Goal: Information Seeking & Learning: Learn about a topic

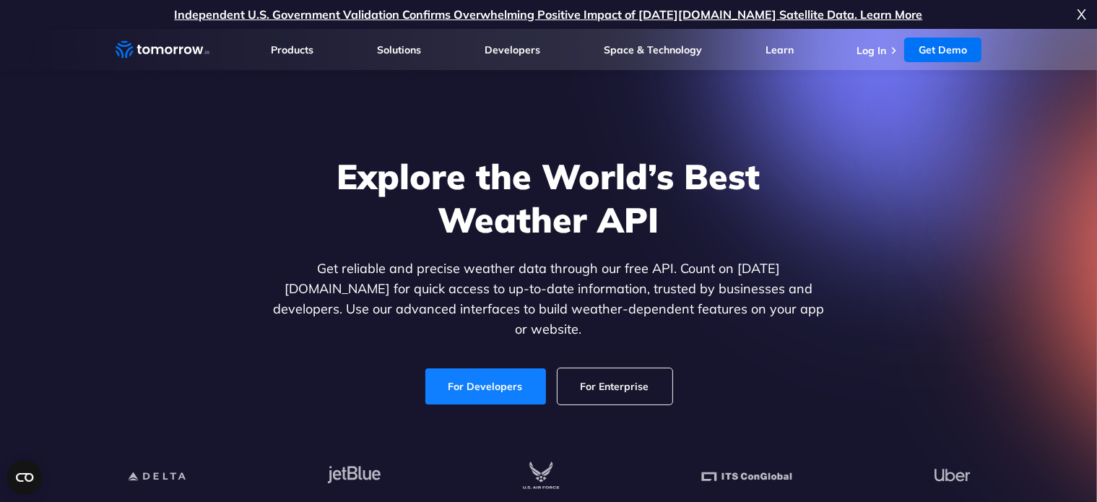
click at [481, 380] on link "For Developers" at bounding box center [485, 386] width 121 height 36
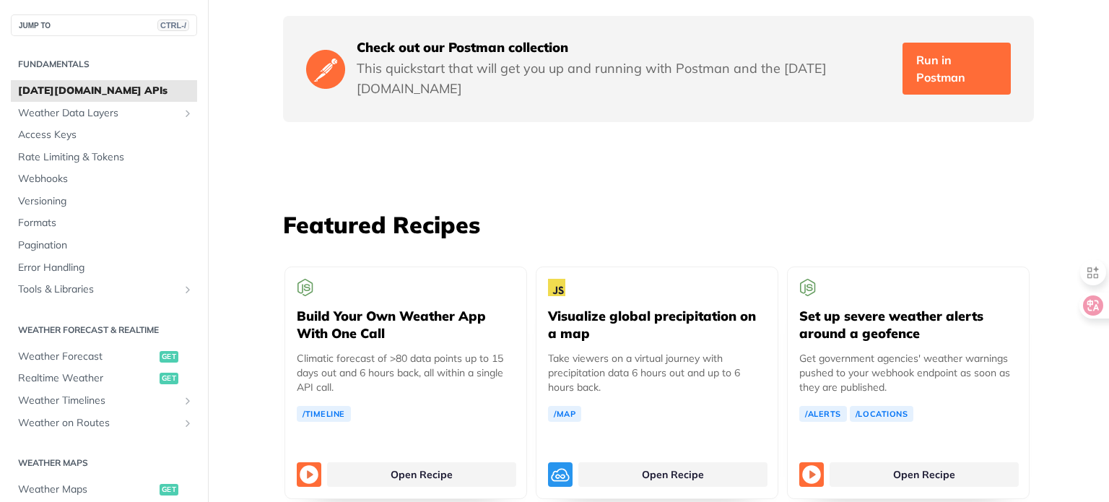
scroll to position [2679, 0]
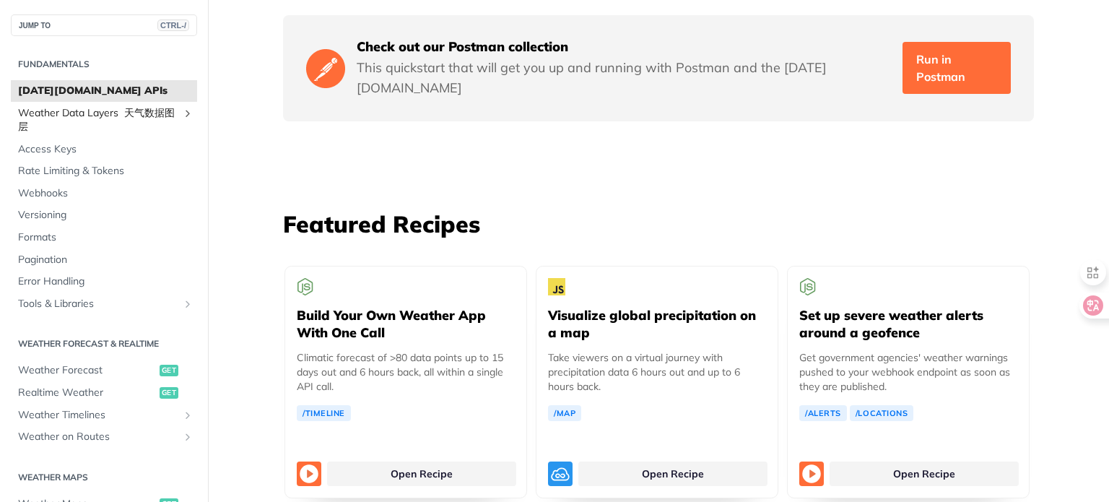
click at [87, 117] on span "Weather Data Layers 天气数据图层" at bounding box center [98, 120] width 160 height 28
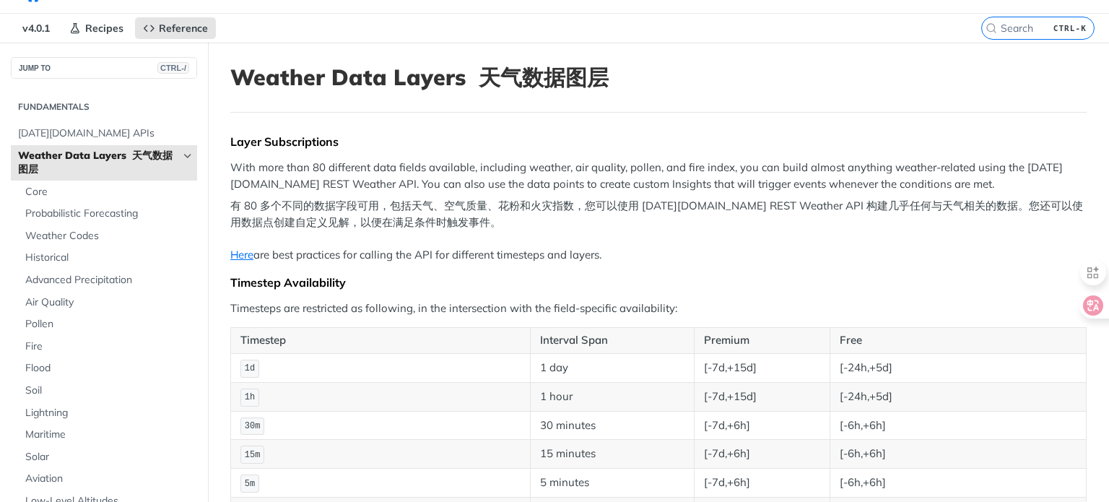
scroll to position [47, 0]
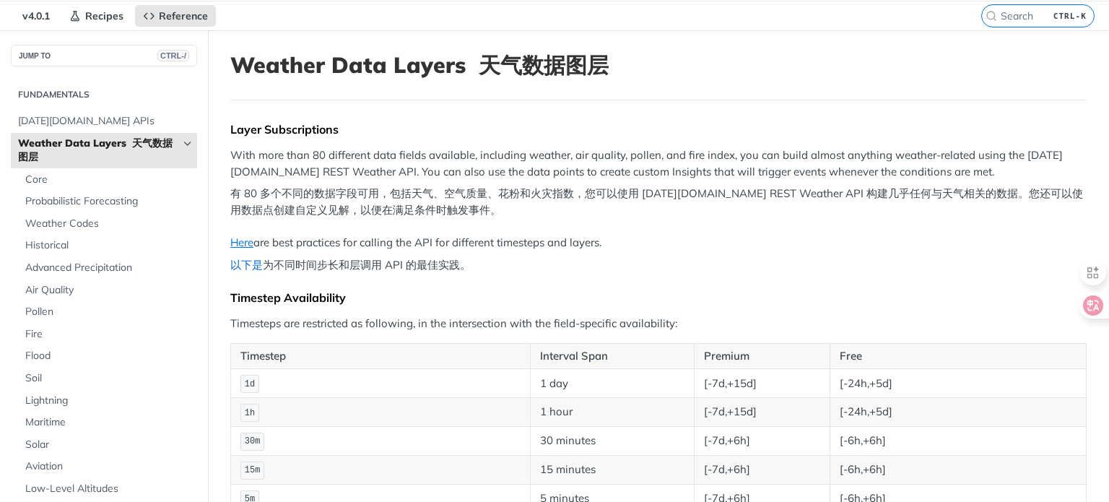
click at [242, 264] on link "以下是" at bounding box center [246, 265] width 32 height 14
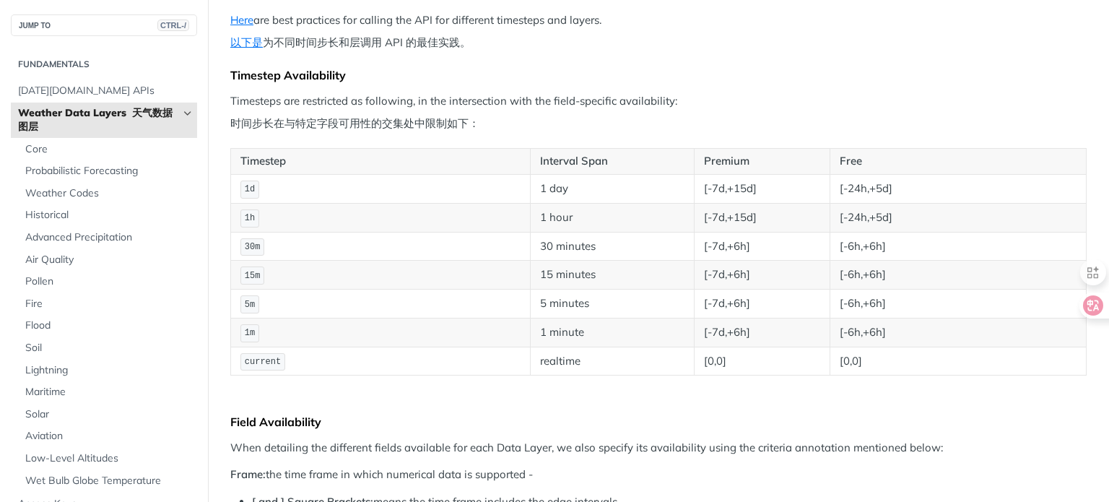
scroll to position [278, 0]
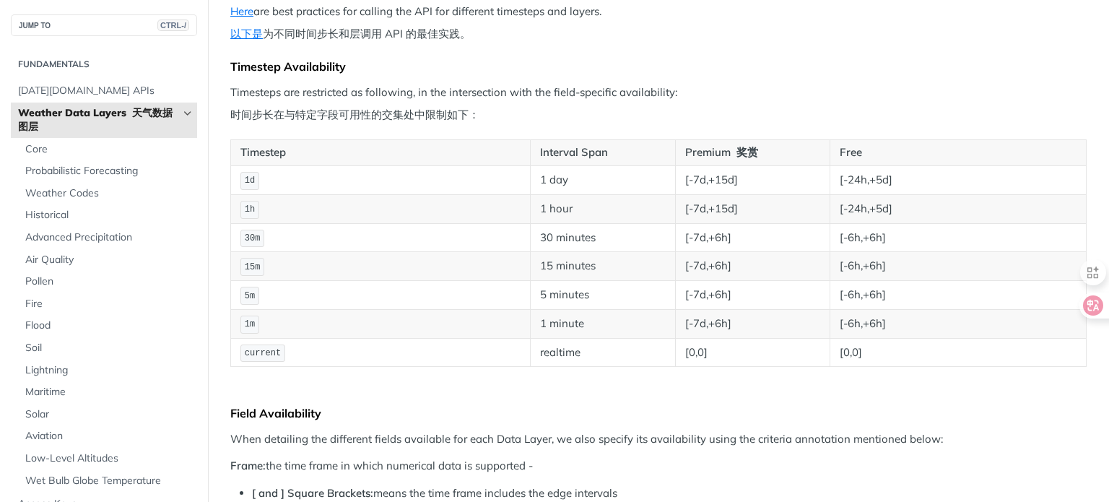
click at [774, 108] on p "Timesteps are restricted as following, in the intersection with the field-speci…" at bounding box center [658, 106] width 856 height 44
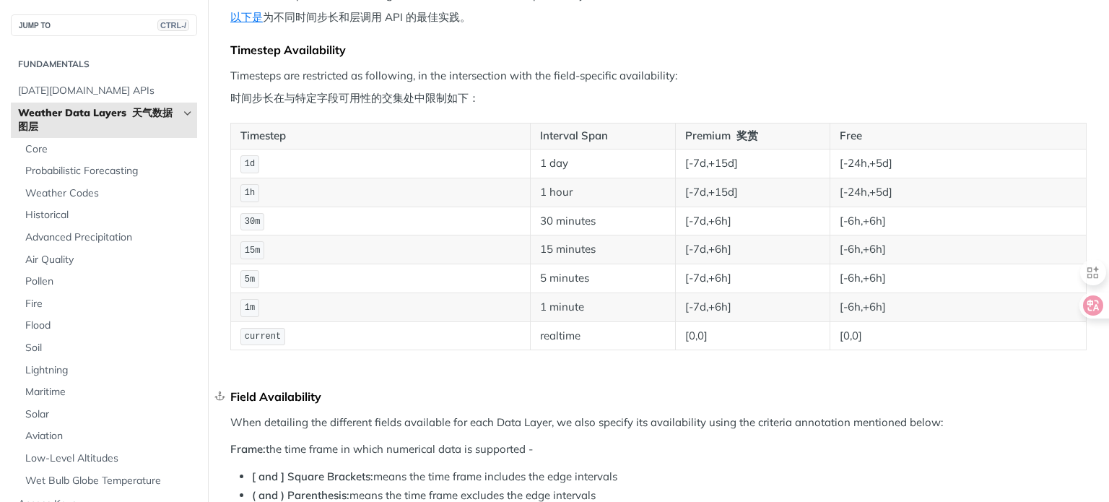
click at [596, 389] on div "Field Availability" at bounding box center [658, 396] width 856 height 14
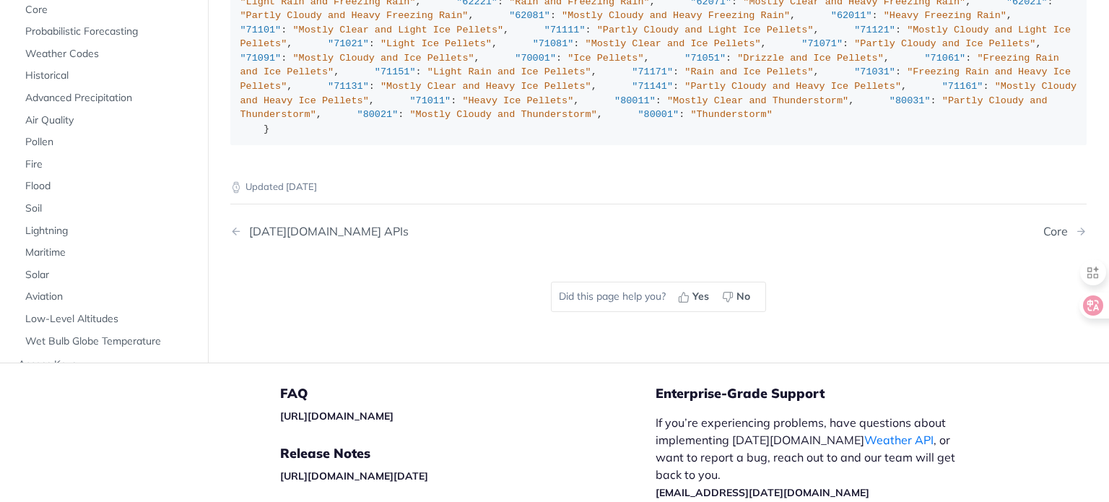
scroll to position [2382, 0]
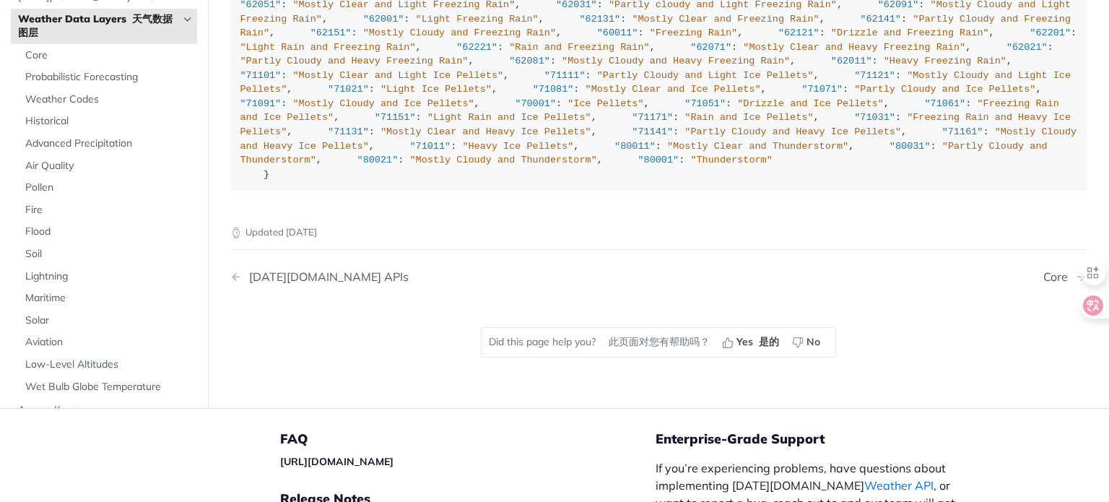
click at [682, 335] on font "此页面对您有帮助吗？" at bounding box center [659, 341] width 101 height 13
click at [722, 336] on icon "button" at bounding box center [728, 342] width 12 height 12
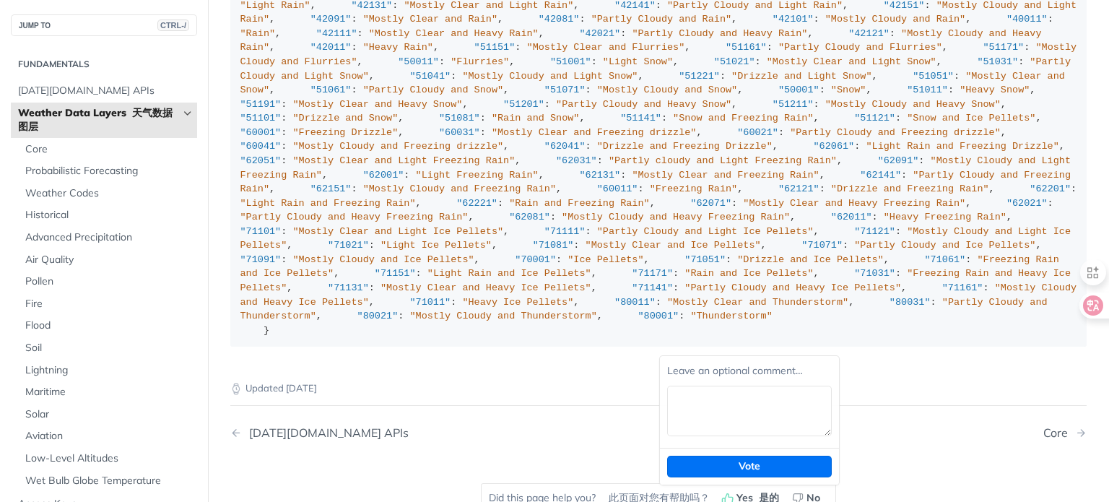
scroll to position [8495, 0]
drag, startPoint x: 60, startPoint y: 149, endPoint x: 31, endPoint y: 151, distance: 29.0
click at [60, 149] on span "Core" at bounding box center [109, 149] width 168 height 14
click at [40, 274] on span "Pollen" at bounding box center [109, 281] width 168 height 14
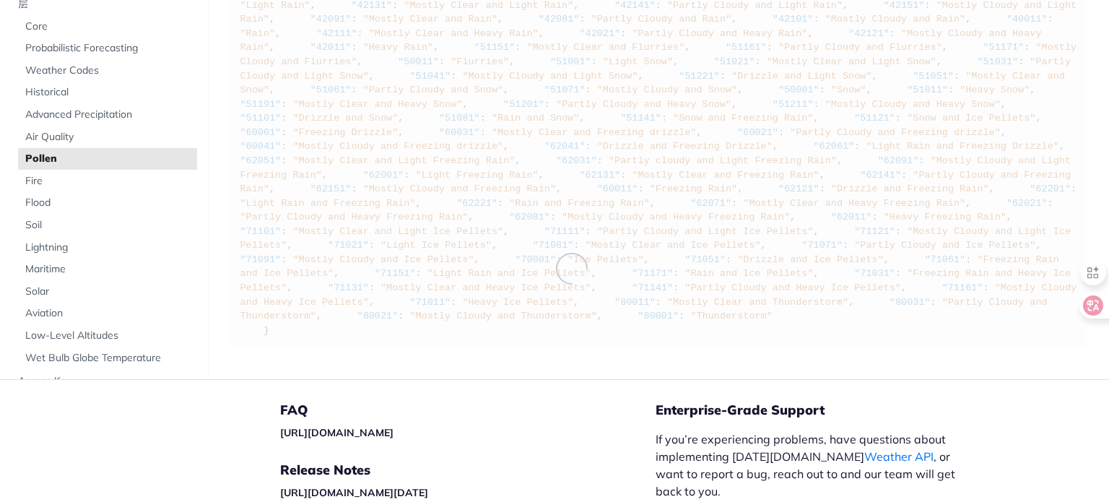
click at [31, 152] on span "Pollen" at bounding box center [109, 159] width 168 height 14
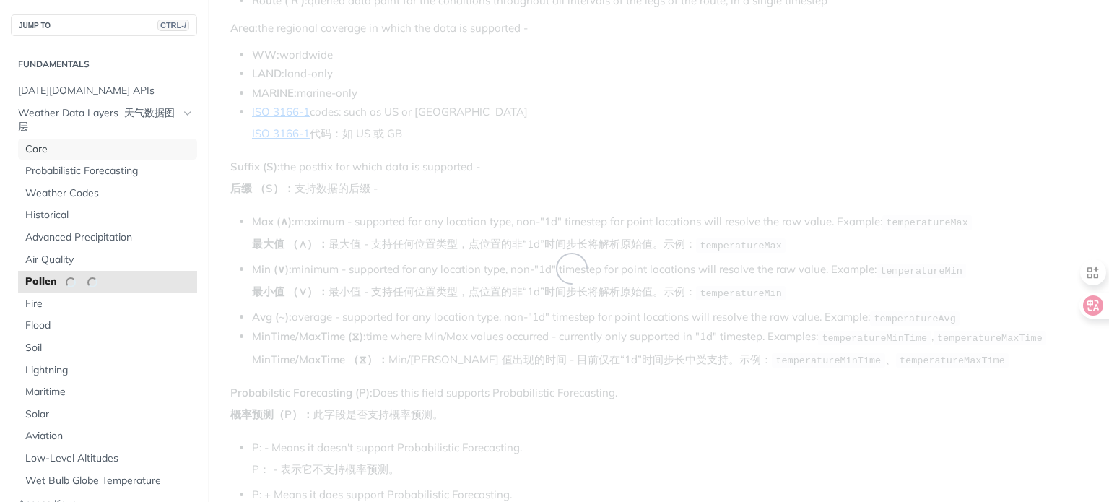
click at [39, 149] on span "Core" at bounding box center [109, 149] width 168 height 14
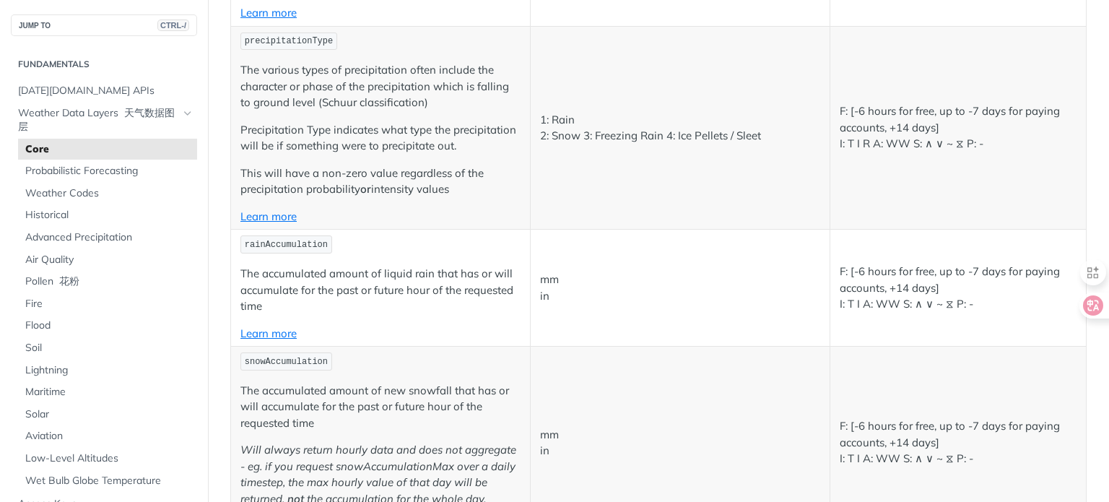
scroll to position [2619, 0]
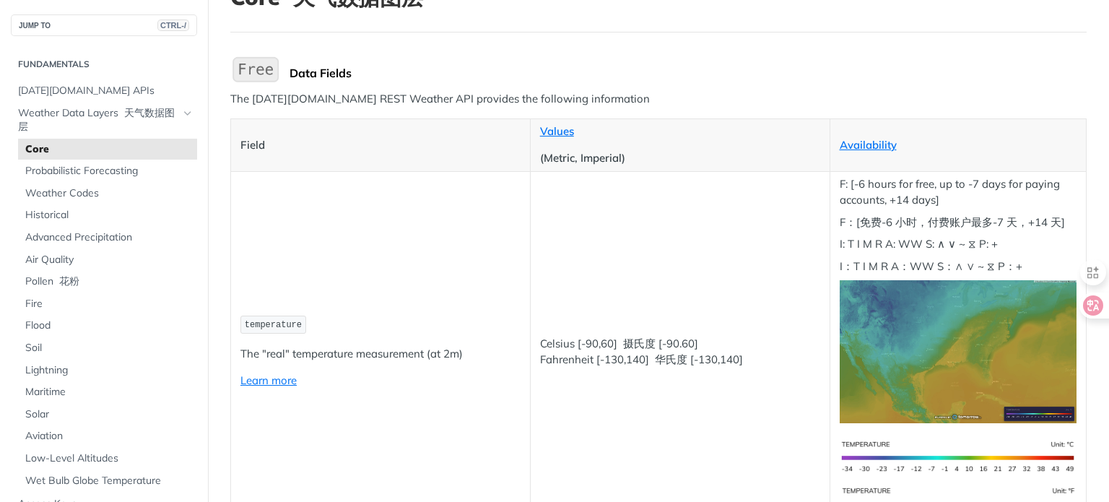
scroll to position [116, 0]
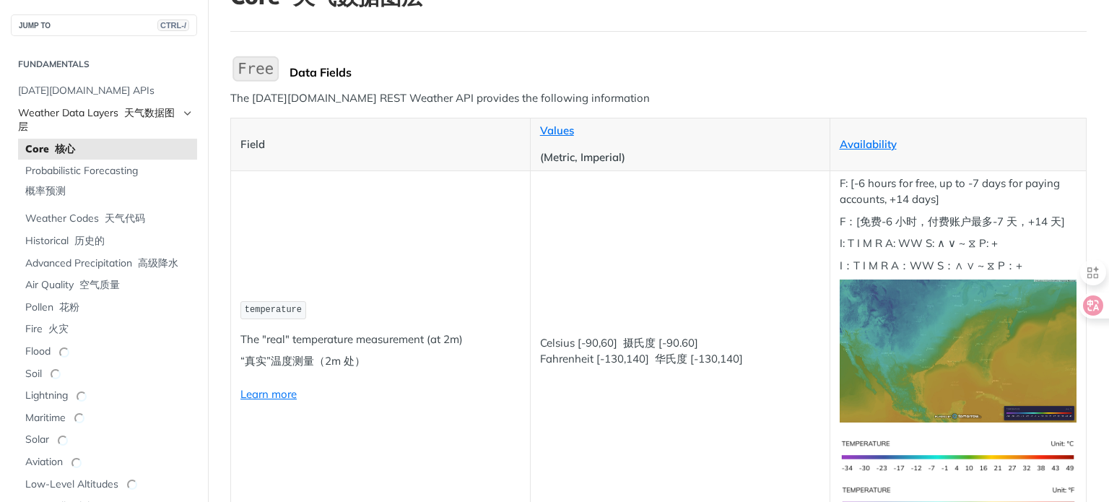
click at [84, 121] on span "Weather Data Layers 天气数据图层" at bounding box center [98, 120] width 160 height 28
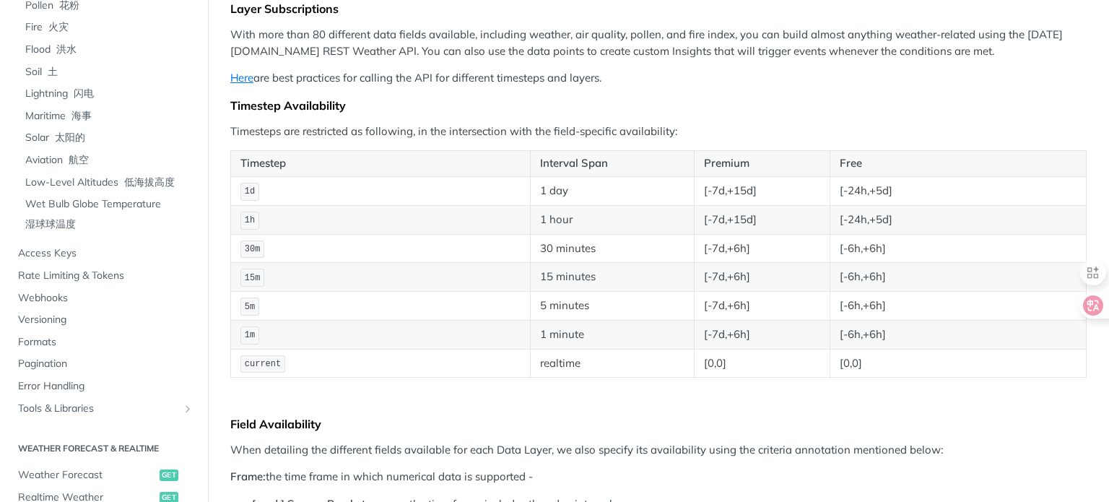
scroll to position [303, 0]
click at [64, 259] on span "Access Keys" at bounding box center [105, 252] width 175 height 14
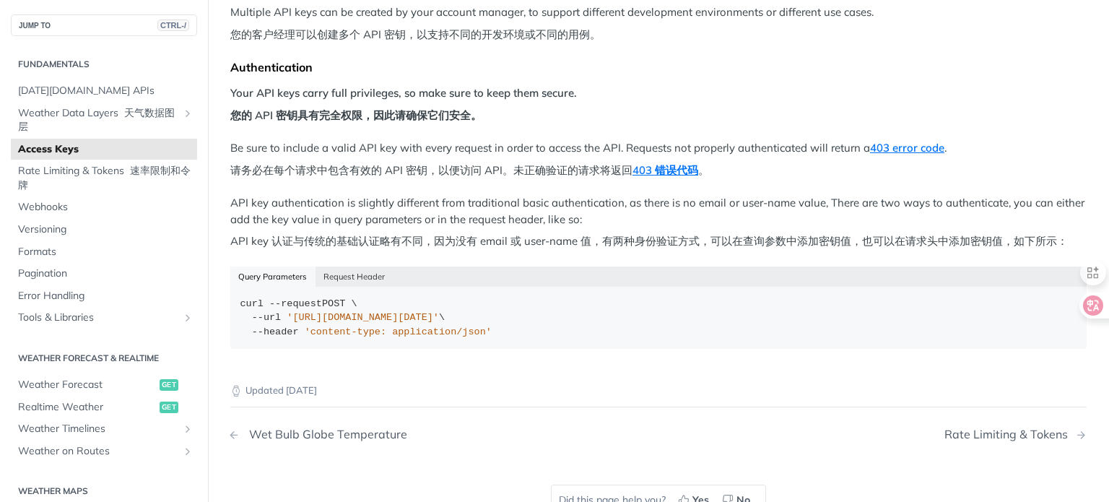
scroll to position [331, 0]
click at [124, 171] on font "Secondary navigation" at bounding box center [127, 170] width 6 height 13
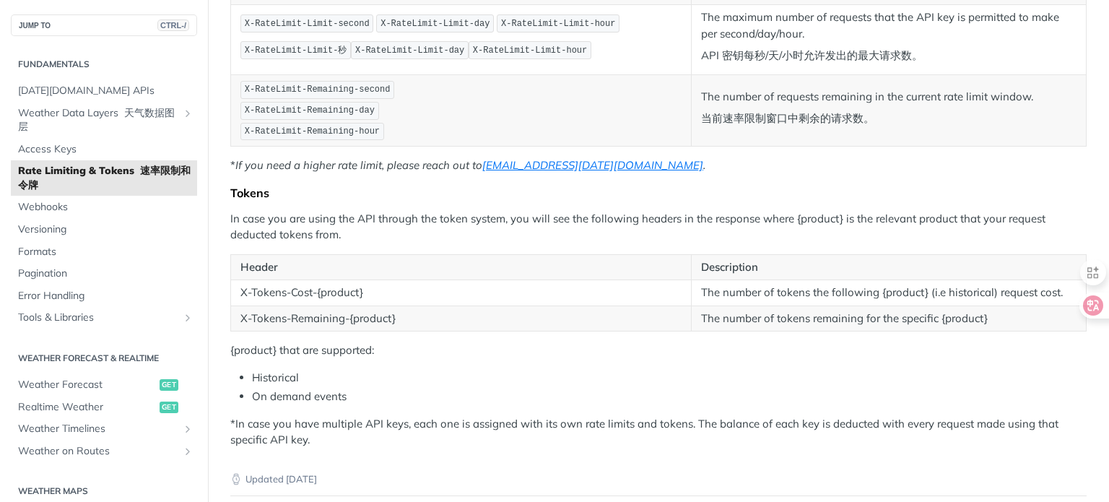
scroll to position [398, 0]
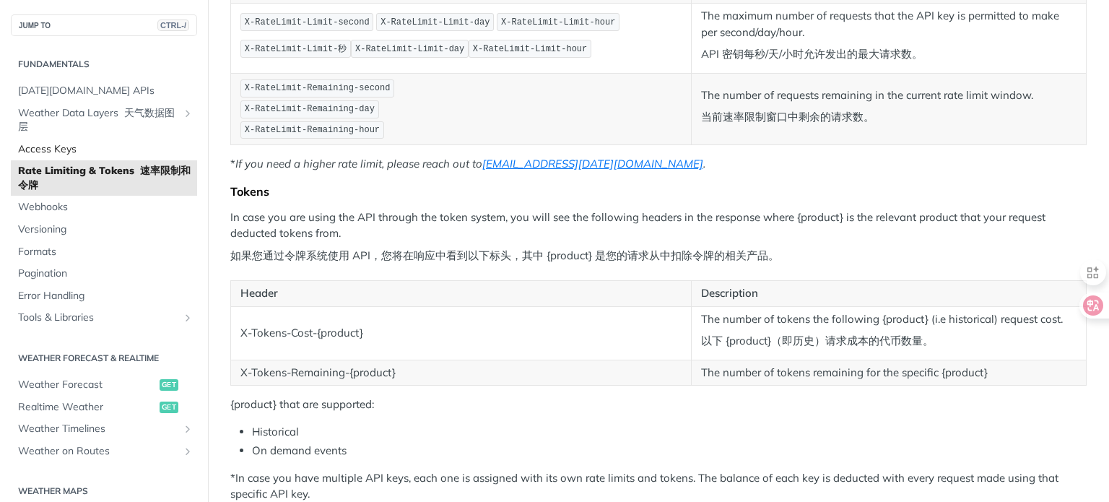
click at [78, 141] on link "Access Keys" at bounding box center [104, 150] width 186 height 22
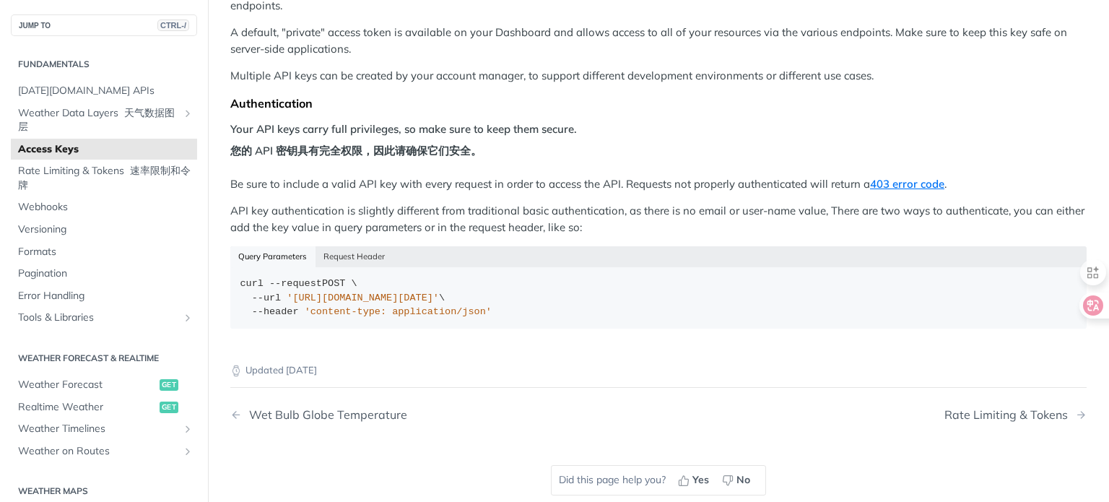
scroll to position [267, 0]
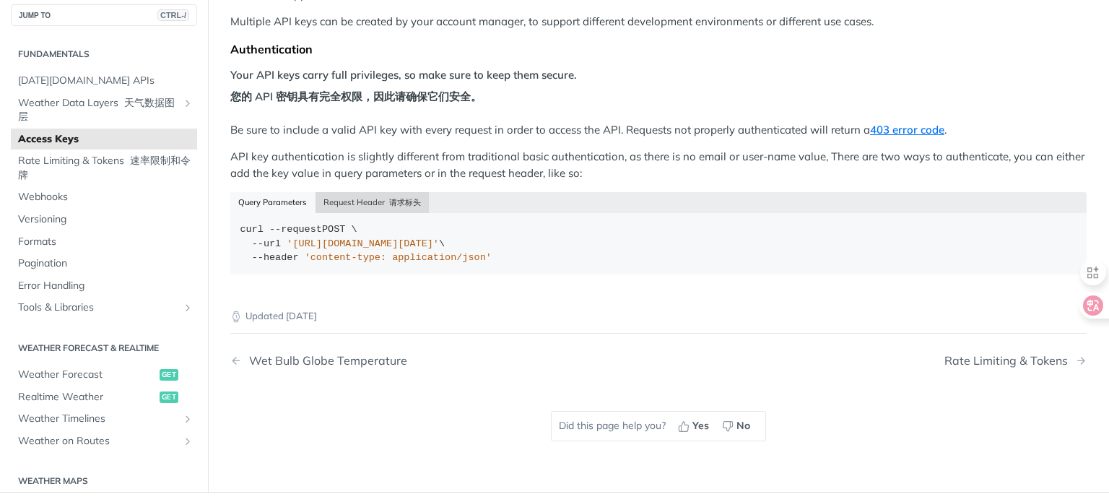
click at [370, 192] on button "Request Header 请求标头" at bounding box center [372, 202] width 114 height 20
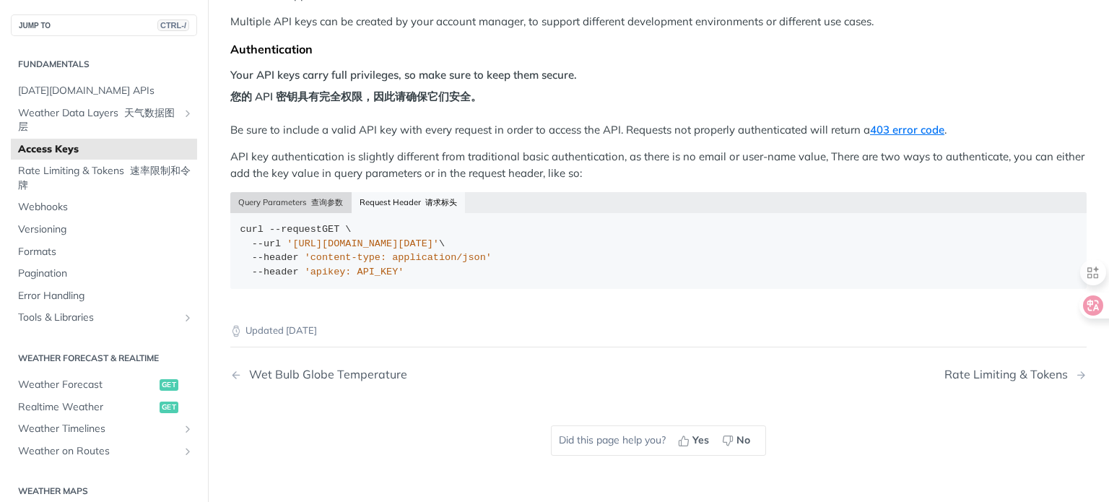
click at [279, 192] on button "Query Parameters 查询参数" at bounding box center [290, 202] width 121 height 20
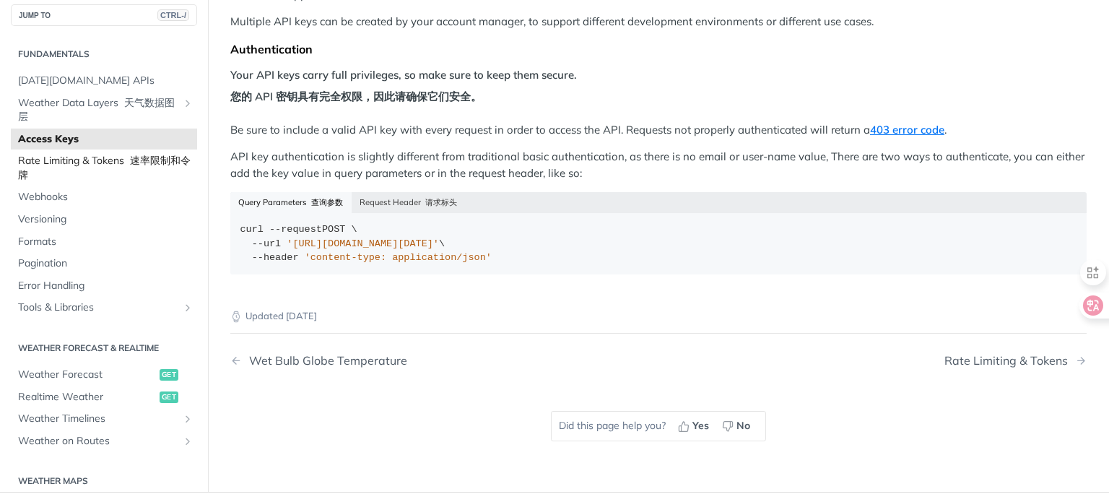
click at [72, 154] on span "Rate Limiting & Tokens 速率限制和令牌" at bounding box center [105, 168] width 175 height 28
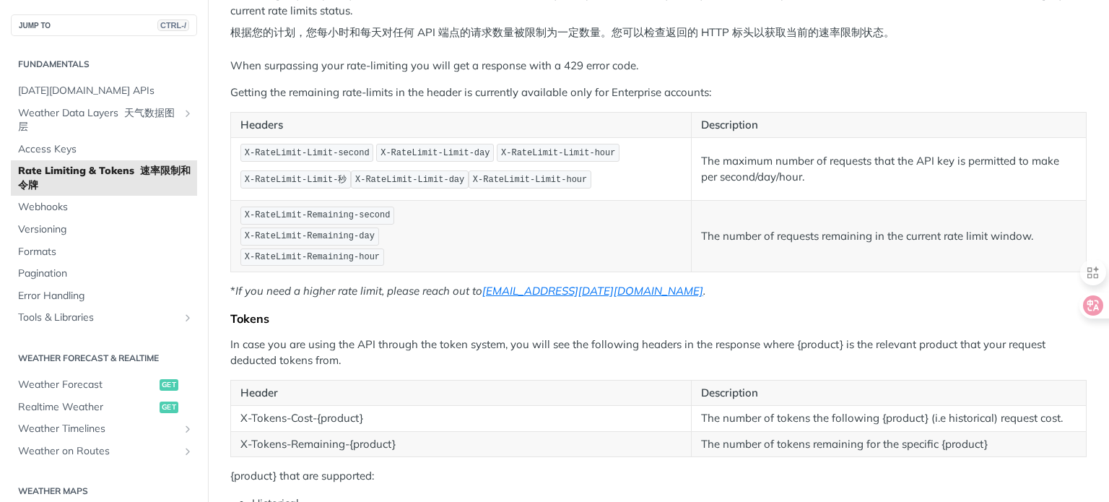
scroll to position [211, 0]
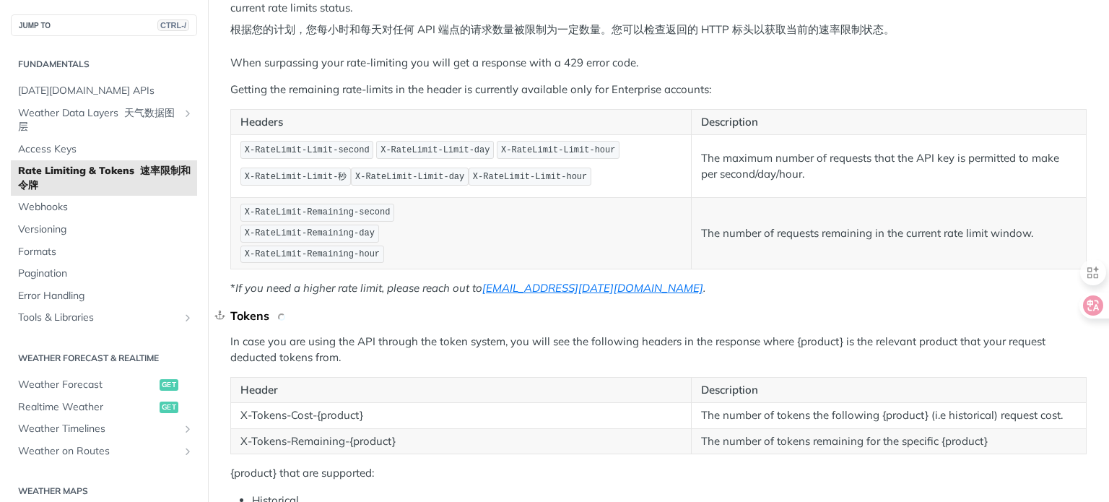
click at [257, 316] on div "Tokens" at bounding box center [658, 315] width 856 height 14
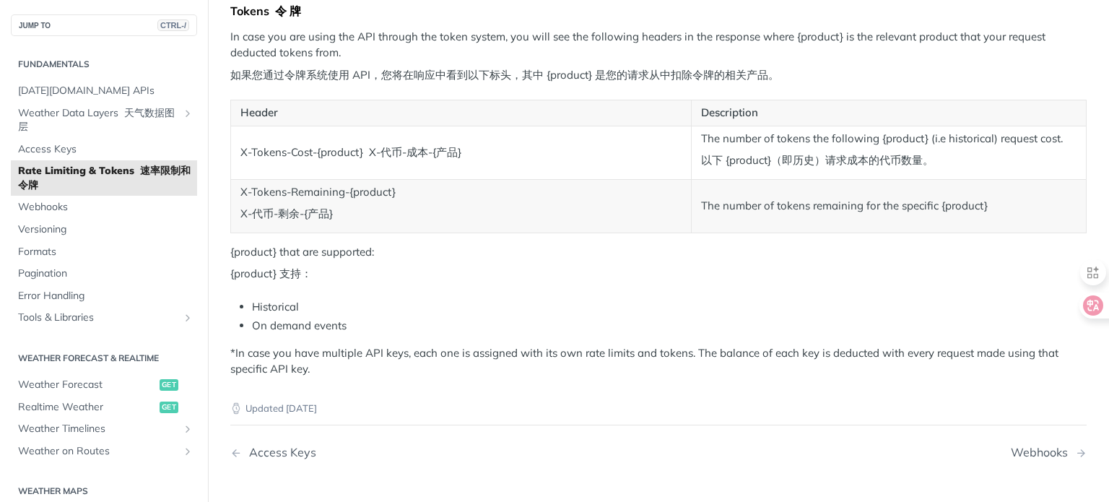
scroll to position [572, 0]
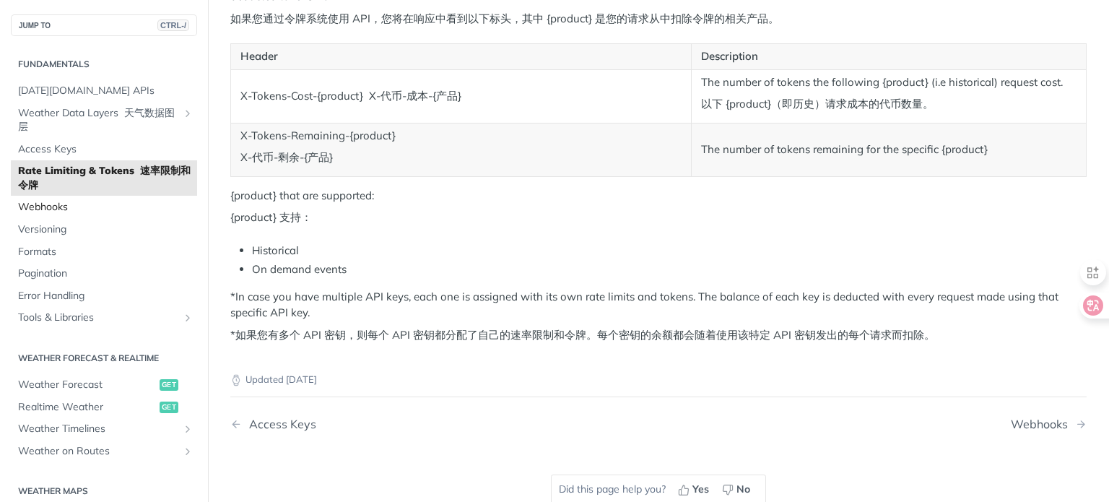
click at [64, 200] on span "Webhooks" at bounding box center [105, 207] width 175 height 14
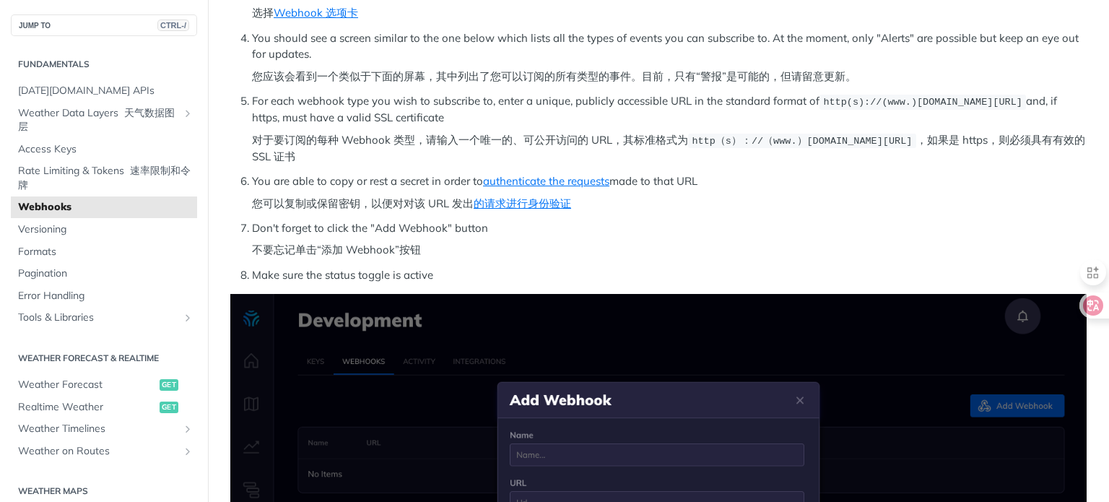
scroll to position [406, 0]
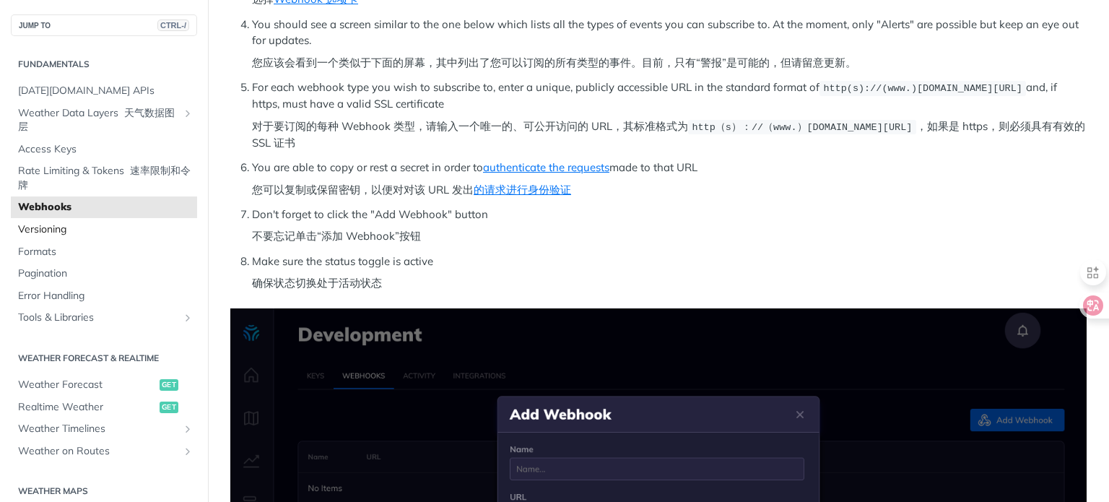
click at [67, 229] on span "Versioning" at bounding box center [105, 229] width 175 height 14
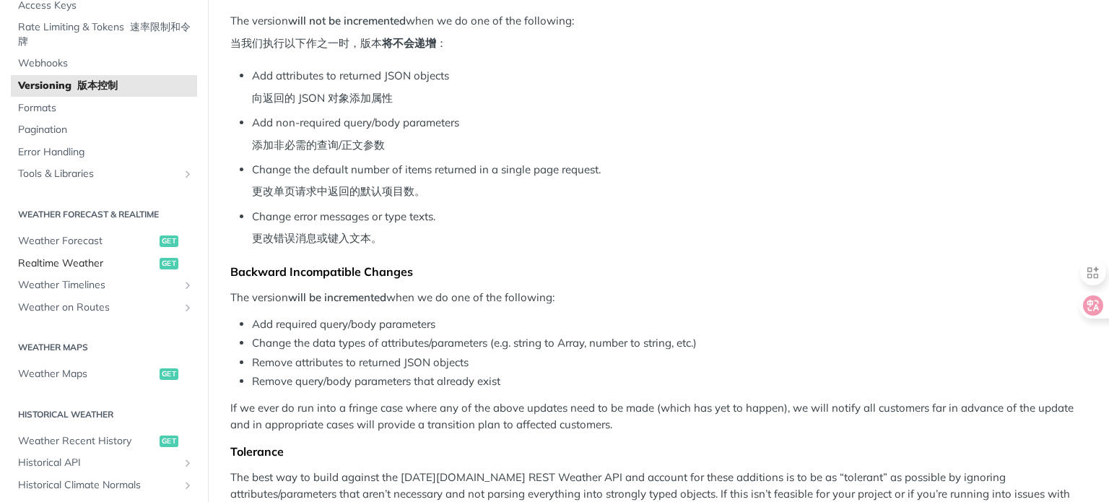
scroll to position [352, 0]
click at [51, 109] on span "Formats 格式" at bounding box center [105, 108] width 175 height 14
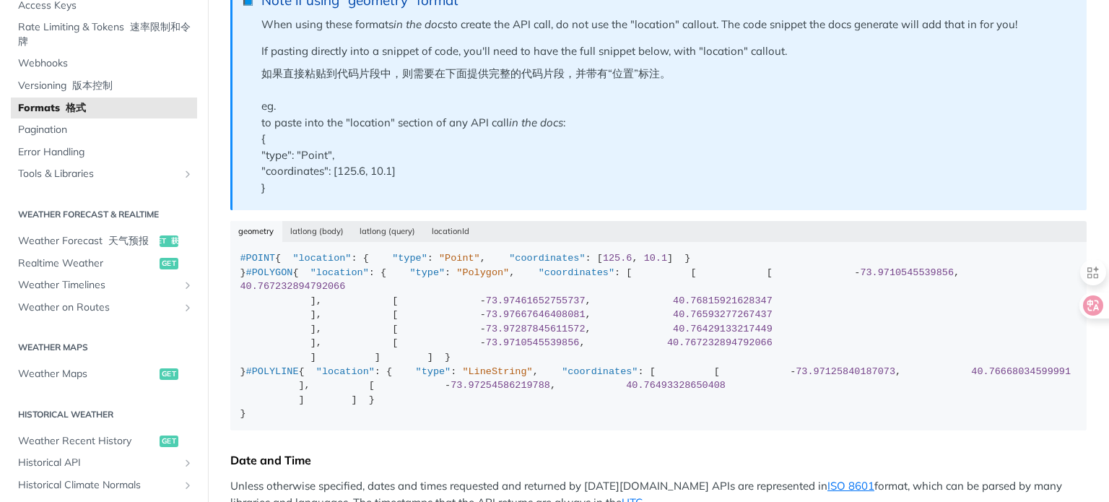
scroll to position [40, 0]
click at [321, 231] on button "latlong (body) [PERSON_NAME]（身体）" at bounding box center [368, 231] width 173 height 20
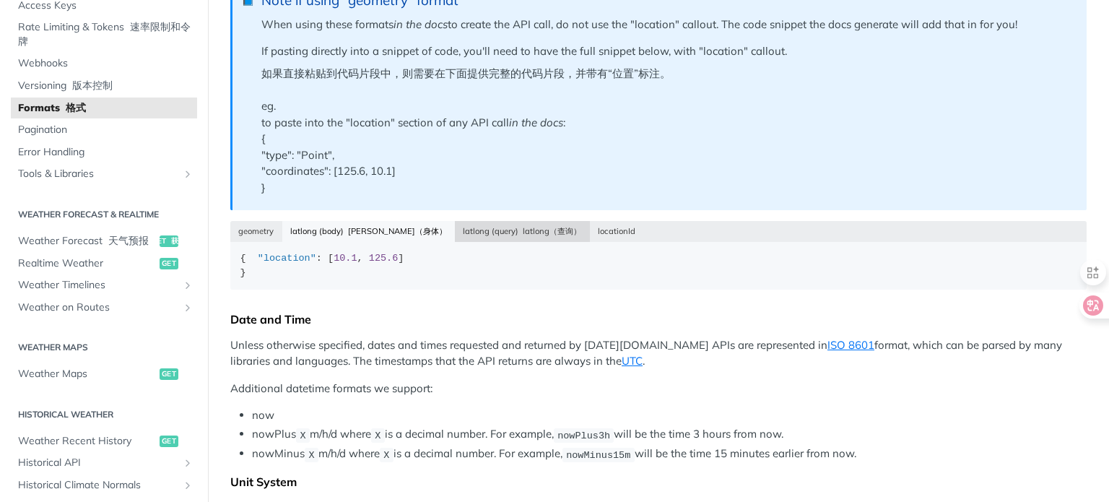
click at [455, 227] on button "latlong (query) latlong（查询）" at bounding box center [522, 231] width 135 height 20
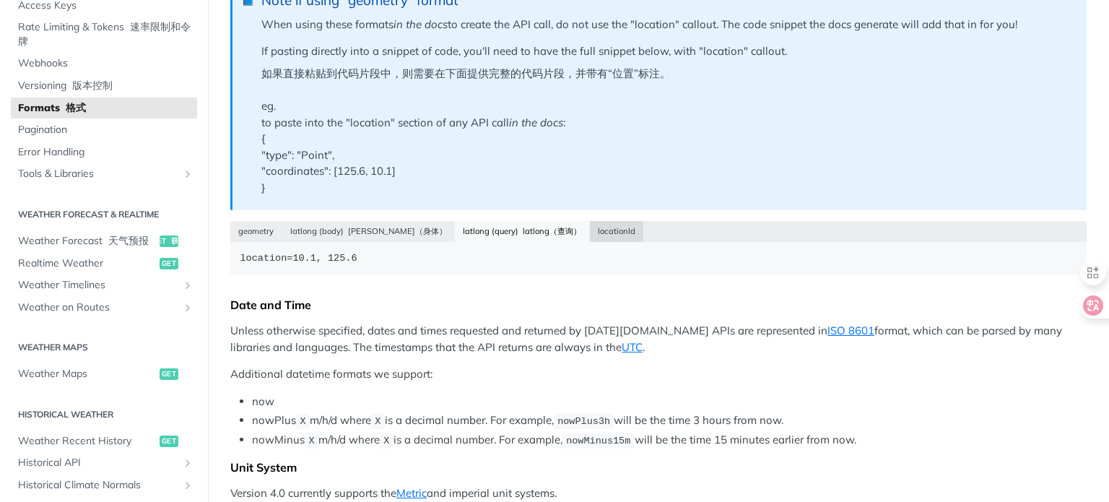
click at [590, 222] on button "locationId" at bounding box center [617, 231] width 54 height 20
click at [92, 133] on span "Pagination" at bounding box center [105, 130] width 175 height 14
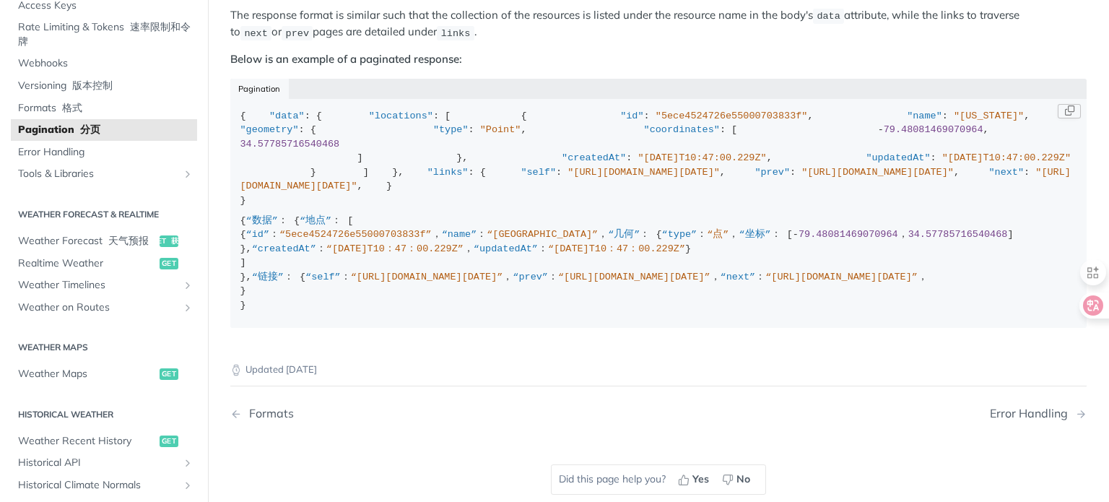
scroll to position [284, 0]
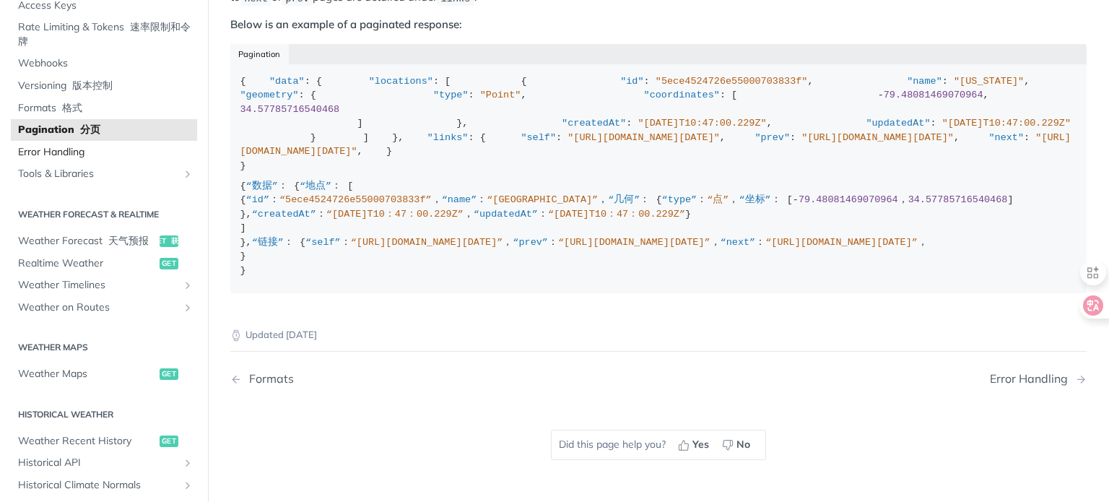
click at [84, 158] on span "Error Handling" at bounding box center [105, 152] width 175 height 14
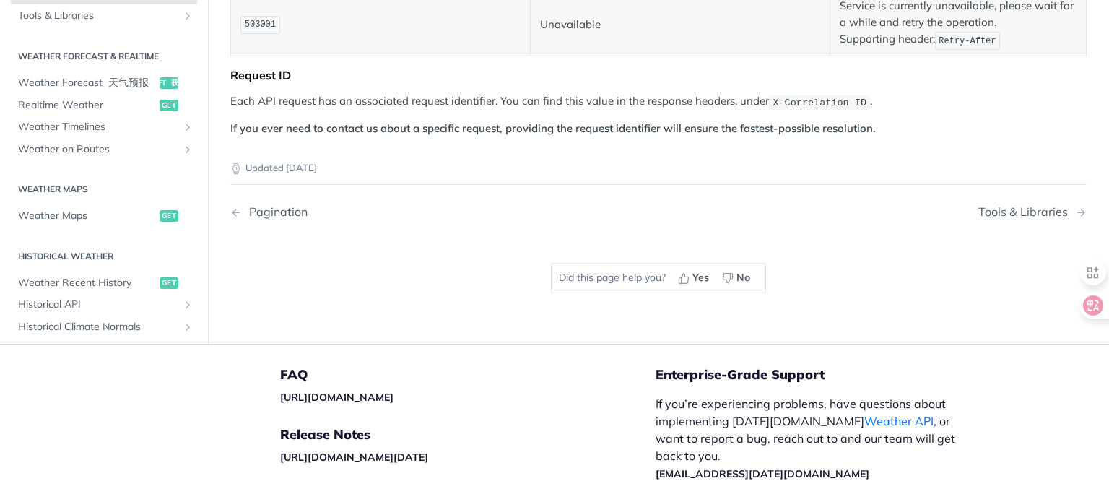
scroll to position [1562, 0]
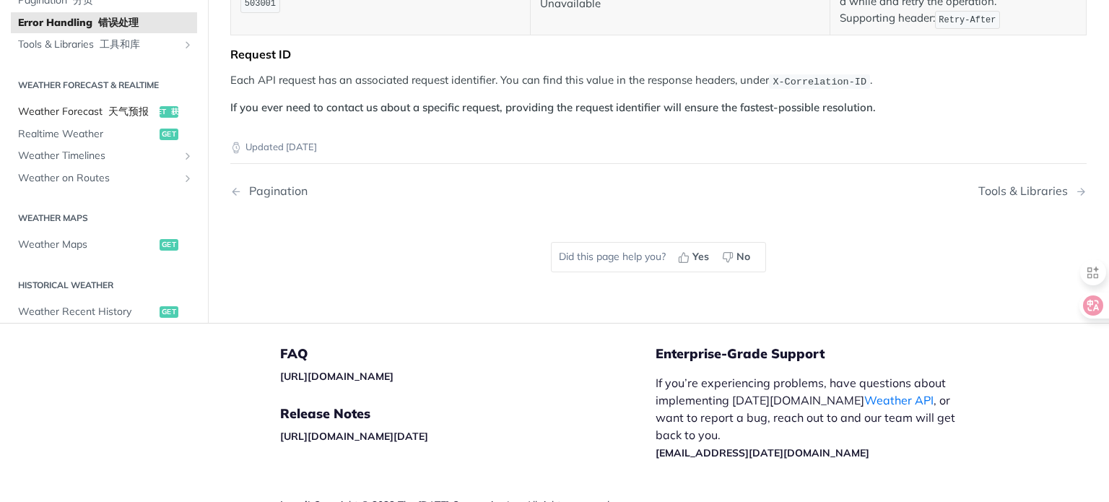
click at [55, 119] on span "Weather Forecast 天气预报" at bounding box center [87, 112] width 138 height 14
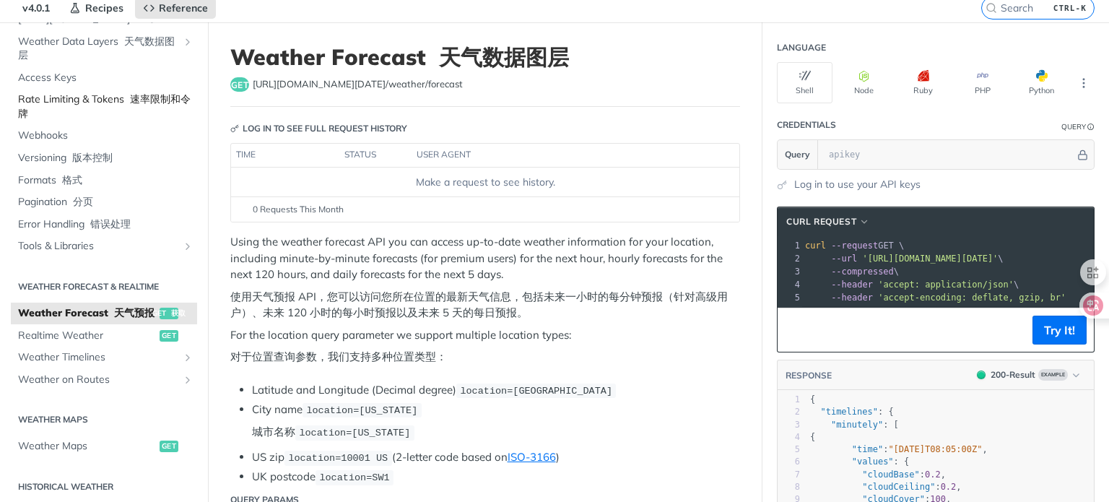
scroll to position [88, 0]
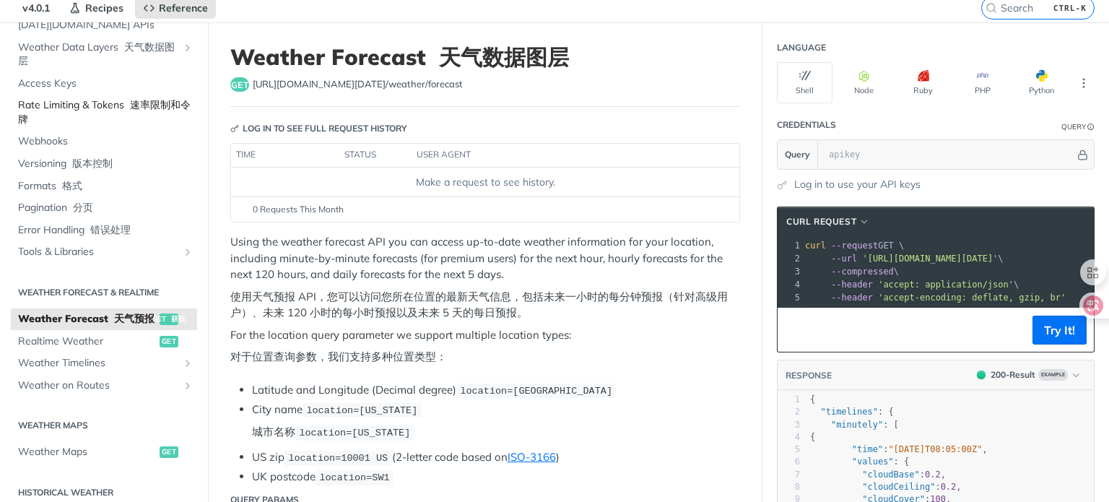
click at [51, 115] on span "Rate Limiting & Tokens 速率限制和令牌" at bounding box center [105, 112] width 175 height 28
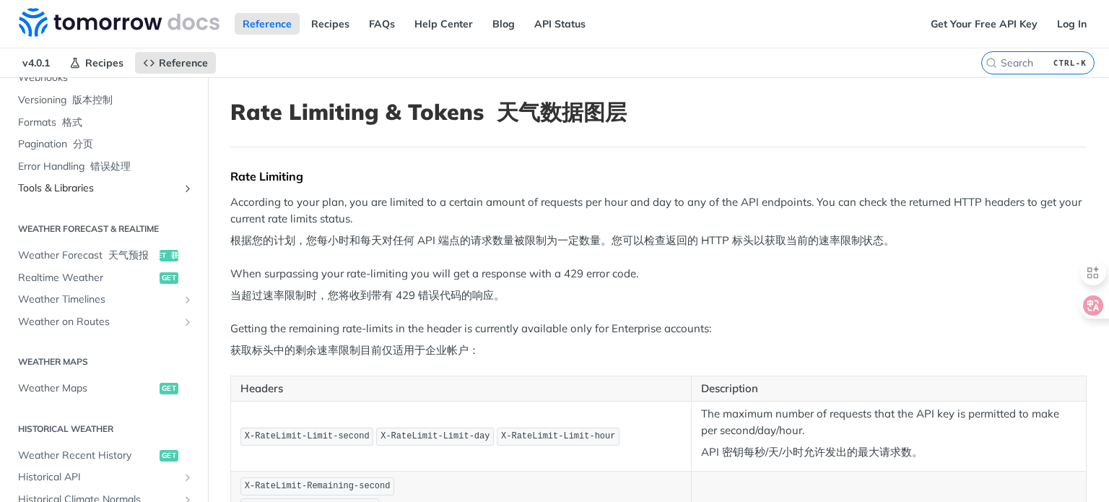
scroll to position [209, 0]
click at [76, 260] on span "Weather Forecast 天气预报" at bounding box center [87, 252] width 138 height 14
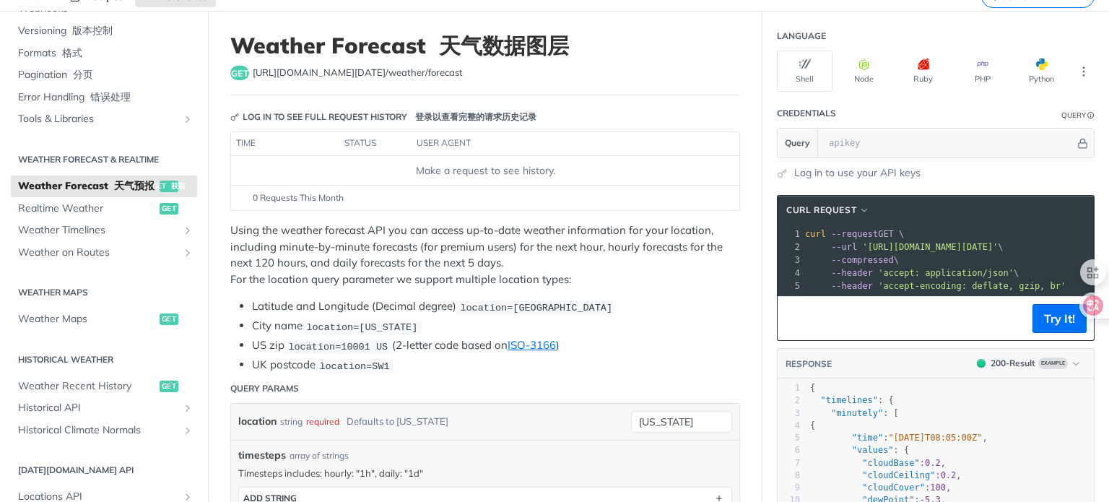
scroll to position [68, 0]
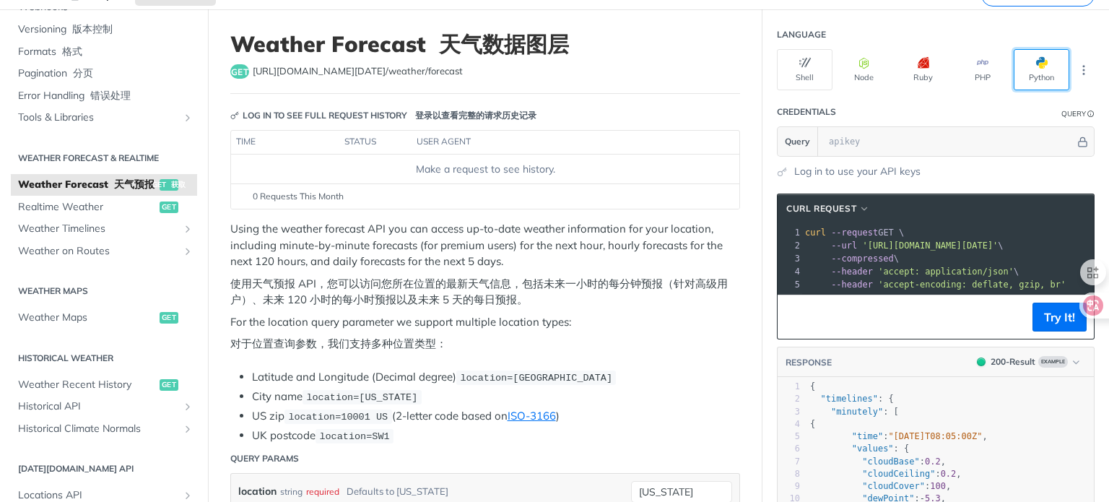
click at [1023, 69] on button "Python" at bounding box center [1042, 69] width 56 height 41
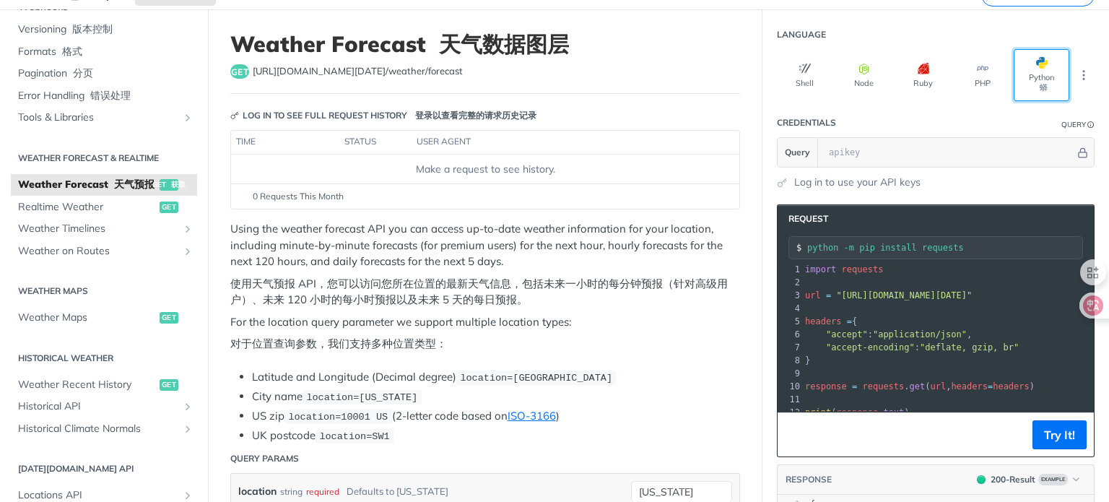
scroll to position [91, 0]
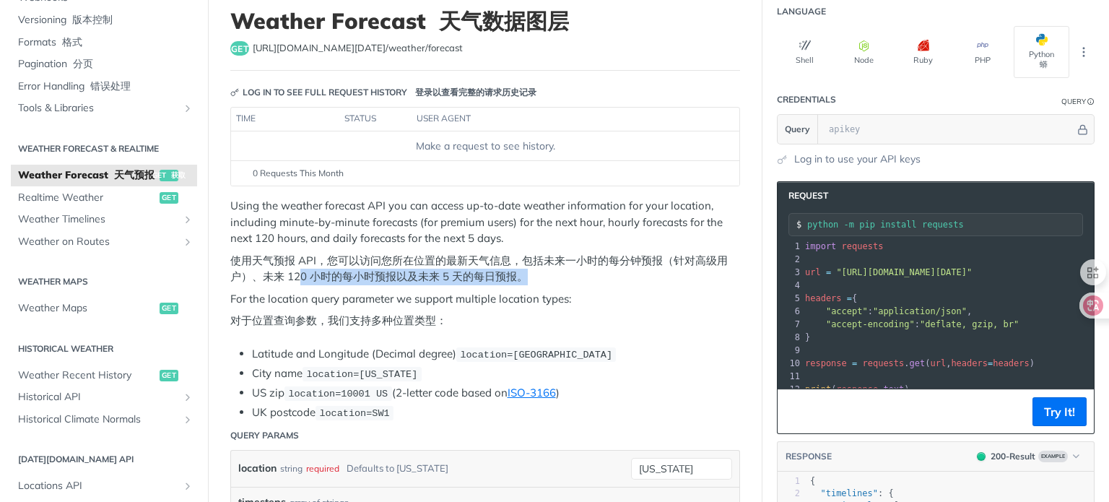
drag, startPoint x: 300, startPoint y: 271, endPoint x: 471, endPoint y: 284, distance: 170.9
click at [471, 284] on p "Using the weather forecast API you can access up-to-date weather information fo…" at bounding box center [485, 266] width 510 height 137
click at [297, 272] on font "使用天气预报 API，您可以访问您所在位置的最新天气信息，包括未来一小时的每分钟预报（针对高级用户）、未来 120 小时的每小时预报以及未来 5 天的每日预报。" at bounding box center [478, 268] width 497 height 30
drag, startPoint x: 288, startPoint y: 272, endPoint x: 569, endPoint y: 271, distance: 280.8
click at [569, 271] on font "使用天气预报 API，您可以访问您所在位置的最新天气信息，包括未来一小时的每分钟预报（针对高级用户）、未来 120 小时的每小时预报以及未来 5 天的每日预报。" at bounding box center [485, 269] width 510 height 32
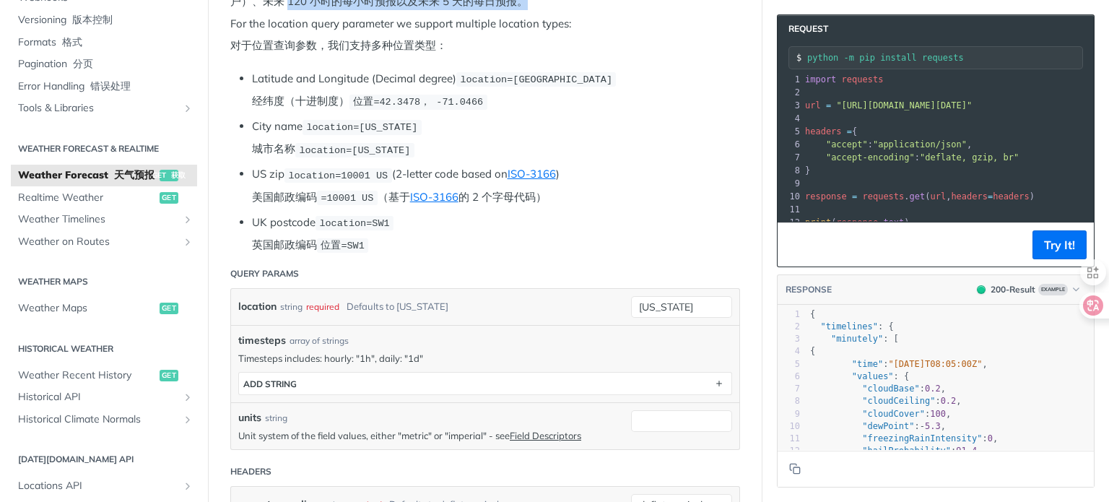
scroll to position [398, 0]
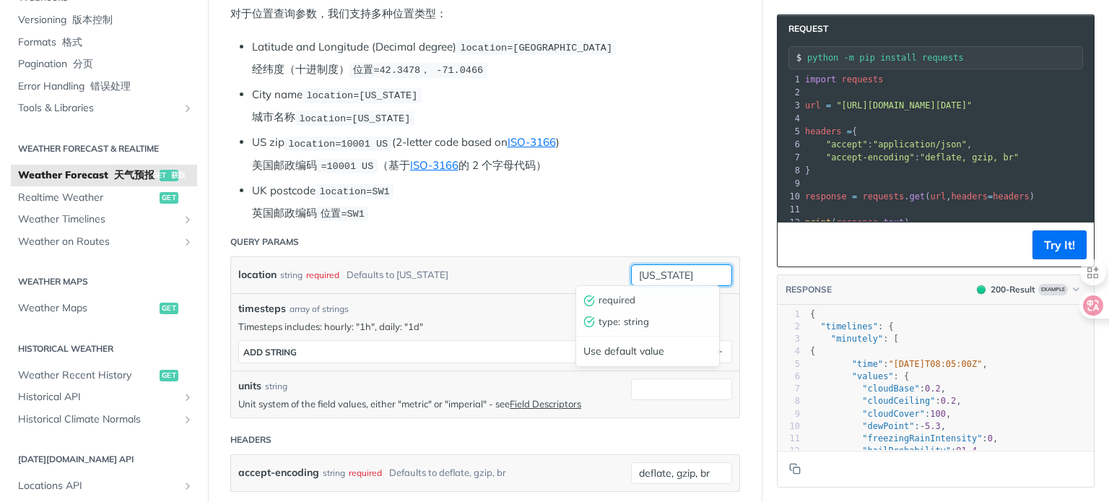
click at [641, 265] on input "[US_STATE]" at bounding box center [681, 275] width 101 height 22
click at [555, 257] on div "location string required Defaults to [US_STATE] [US_STATE]" at bounding box center [485, 275] width 508 height 36
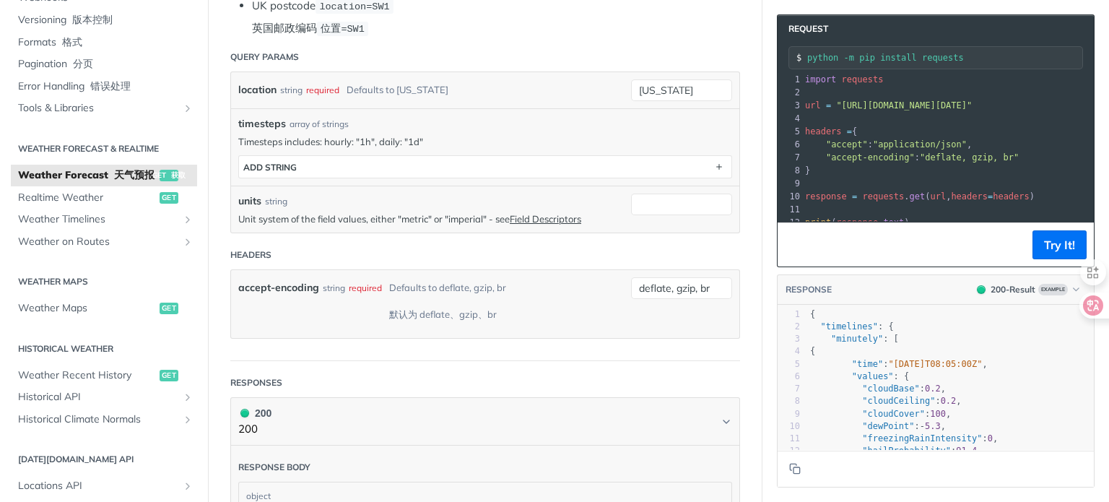
scroll to position [583, 0]
click at [656, 279] on input "deflate, gzip, br" at bounding box center [681, 288] width 101 height 22
click at [544, 277] on div "accept-encoding string required Defaults to deflate, gzip, br 默认为 deflate、gzip、…" at bounding box center [431, 303] width 386 height 53
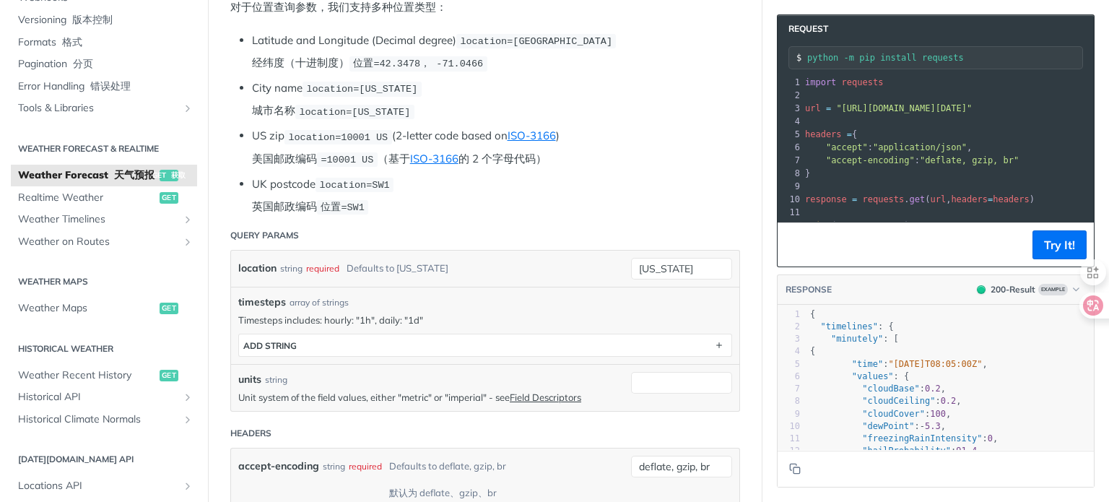
scroll to position [0, 0]
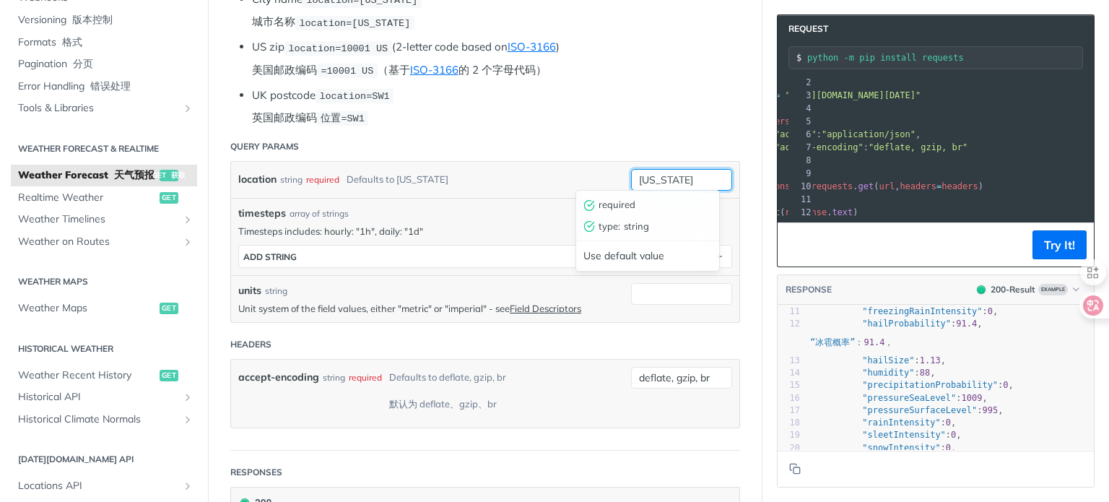
click at [640, 172] on input "[US_STATE]" at bounding box center [681, 180] width 101 height 22
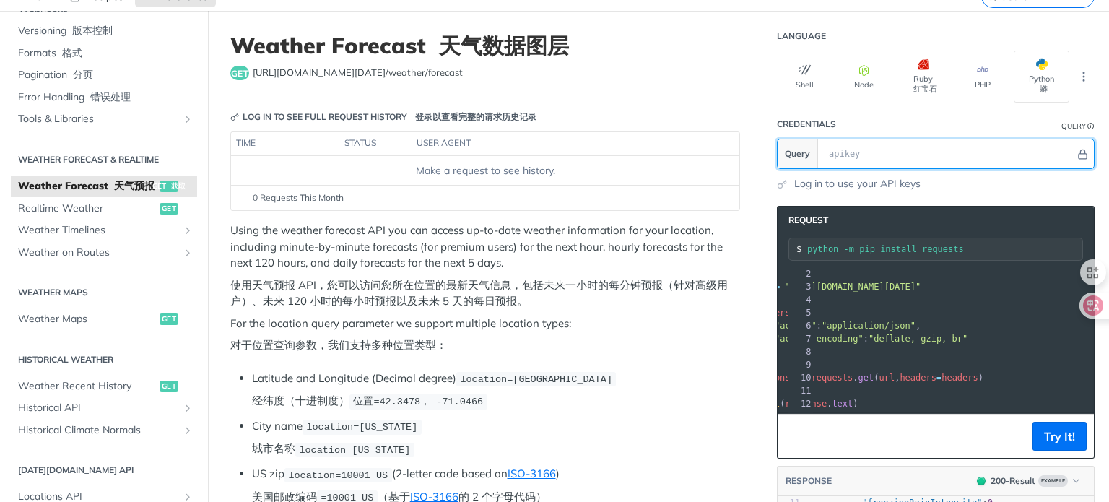
click at [866, 144] on input "text" at bounding box center [948, 153] width 253 height 29
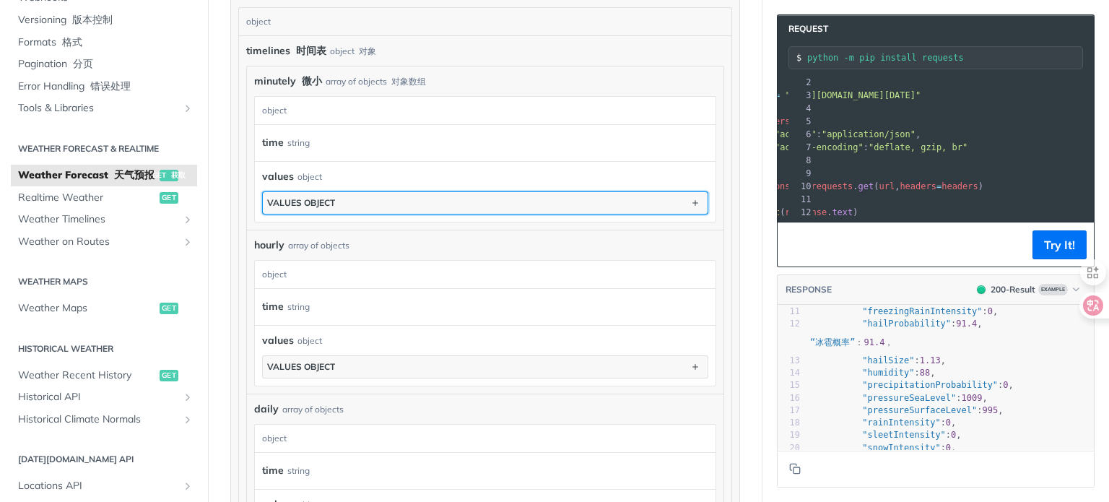
click at [331, 197] on div "values object" at bounding box center [301, 202] width 68 height 11
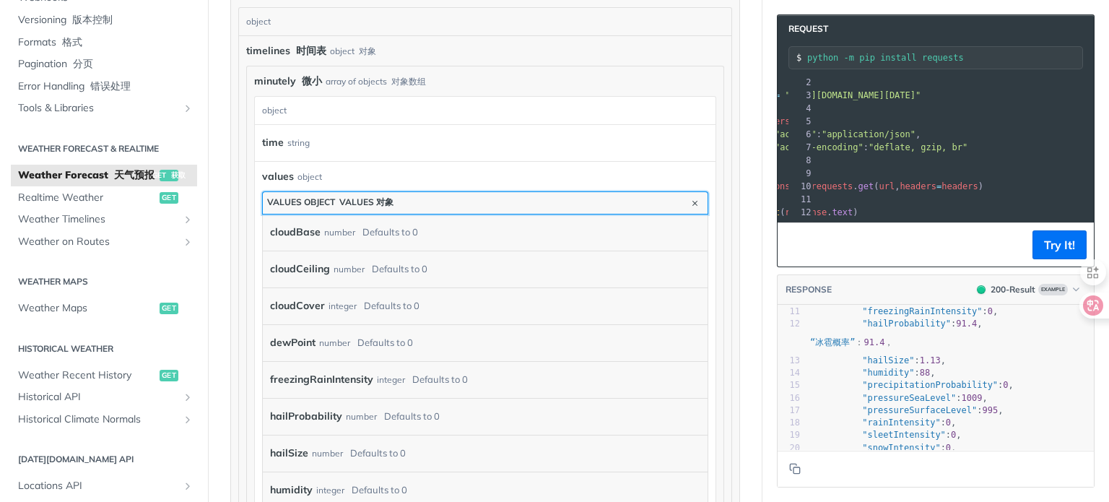
click at [331, 196] on div "values object values 对象" at bounding box center [330, 202] width 126 height 12
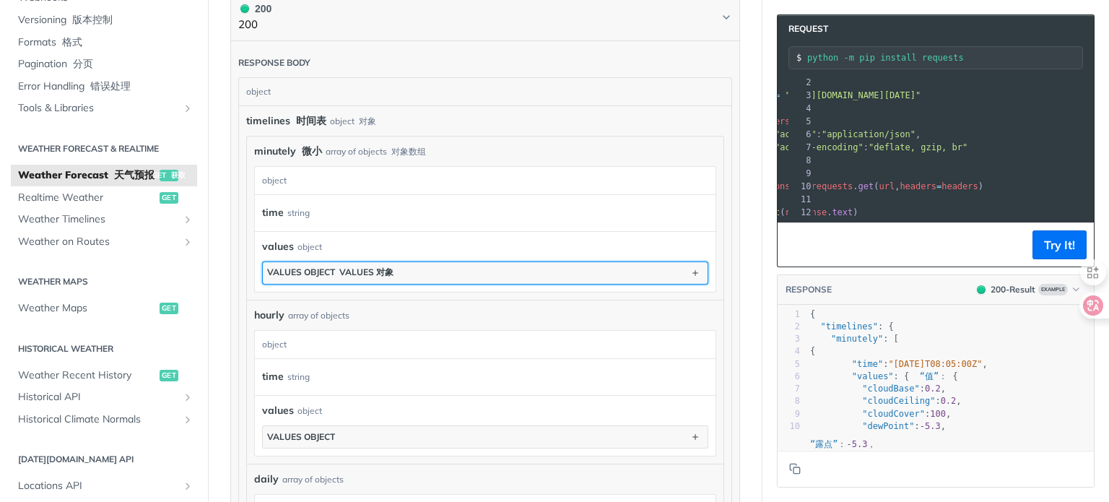
scroll to position [19, 0]
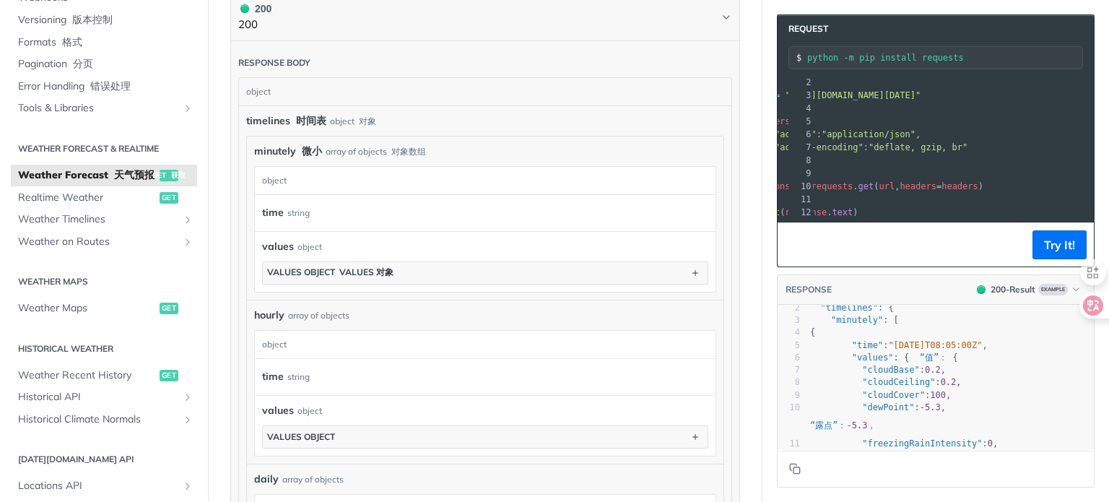
type textarea "​"
drag, startPoint x: 908, startPoint y: 430, endPoint x: 959, endPoint y: 404, distance: 57.8
click at [959, 404] on pre ""dewPoint" : - 5.3 , “露点” ： - 5.3 ，" at bounding box center [950, 419] width 287 height 37
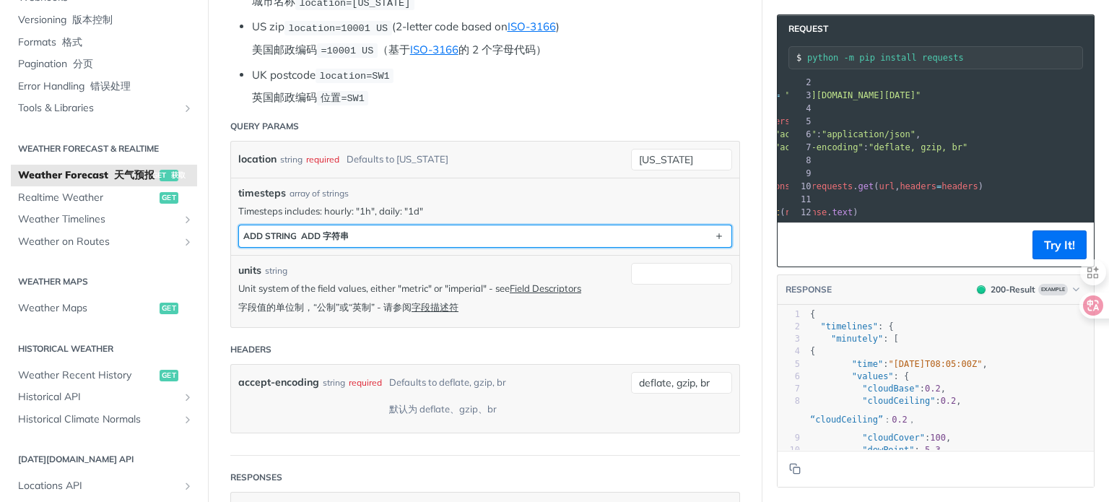
click at [589, 232] on button "ADD string ADD 字符串" at bounding box center [485, 236] width 492 height 22
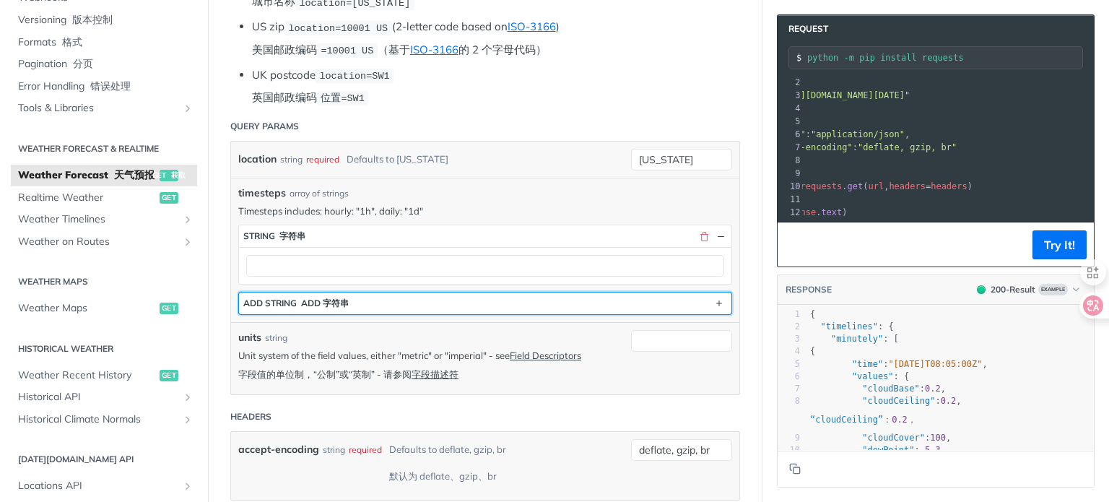
click at [551, 302] on button "ADD string ADD 字符串" at bounding box center [485, 303] width 492 height 22
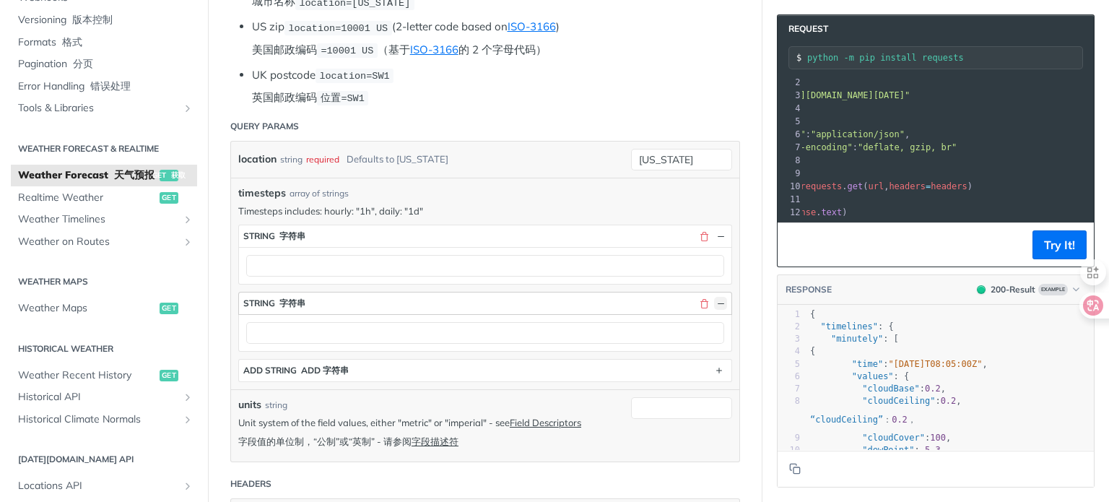
click at [714, 299] on button "button" at bounding box center [720, 303] width 13 height 13
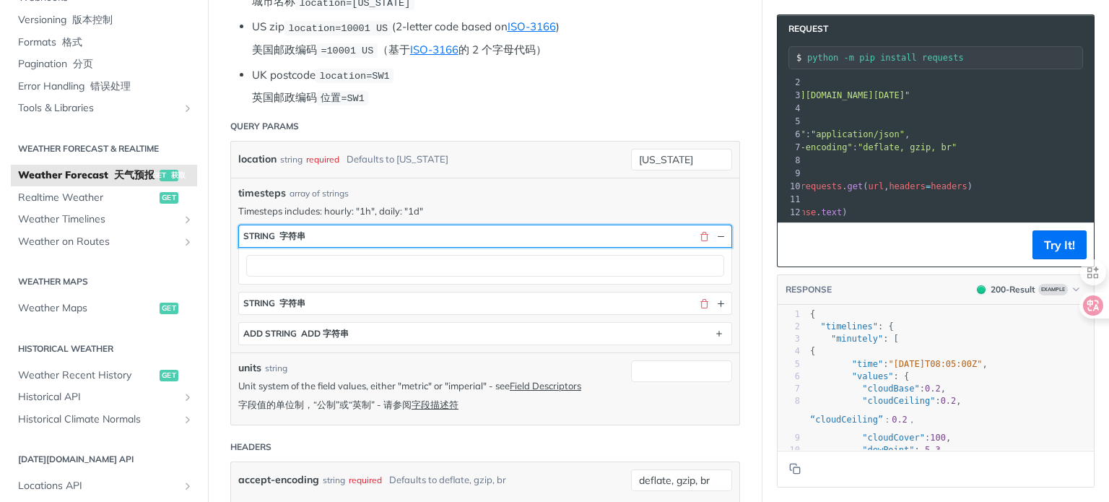
click at [703, 225] on button "string 字符串" at bounding box center [485, 236] width 492 height 22
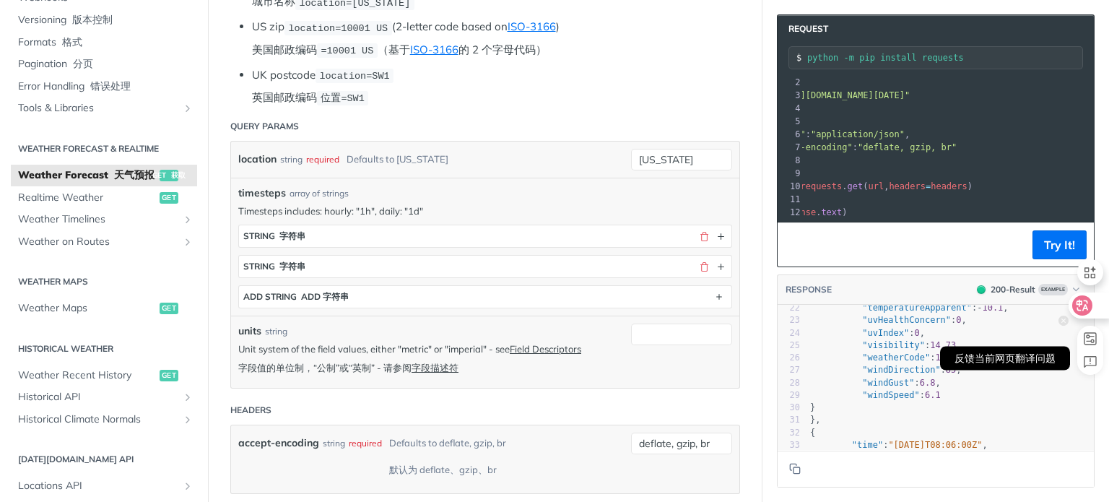
drag, startPoint x: 1071, startPoint y: 321, endPoint x: 1075, endPoint y: 373, distance: 52.1
click at [1075, 373] on div "反馈当前网页翻译问题" at bounding box center [1083, 313] width 51 height 123
click at [999, 396] on pre ""windSpeed" : 6.1" at bounding box center [950, 395] width 287 height 12
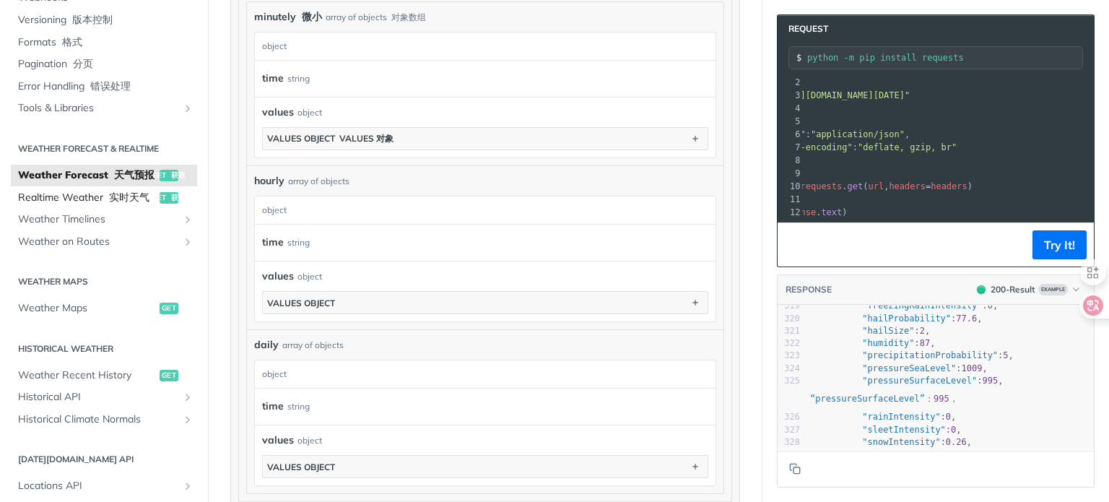
click at [81, 205] on span "Realtime Weather 实时天气" at bounding box center [87, 198] width 138 height 14
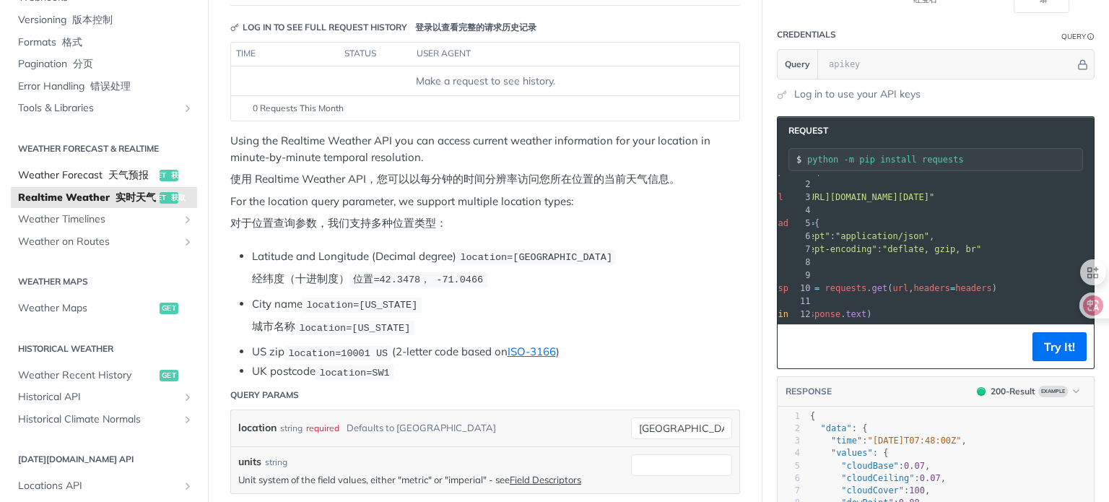
click at [58, 176] on span "Weather Forecast 天气预报" at bounding box center [87, 175] width 138 height 14
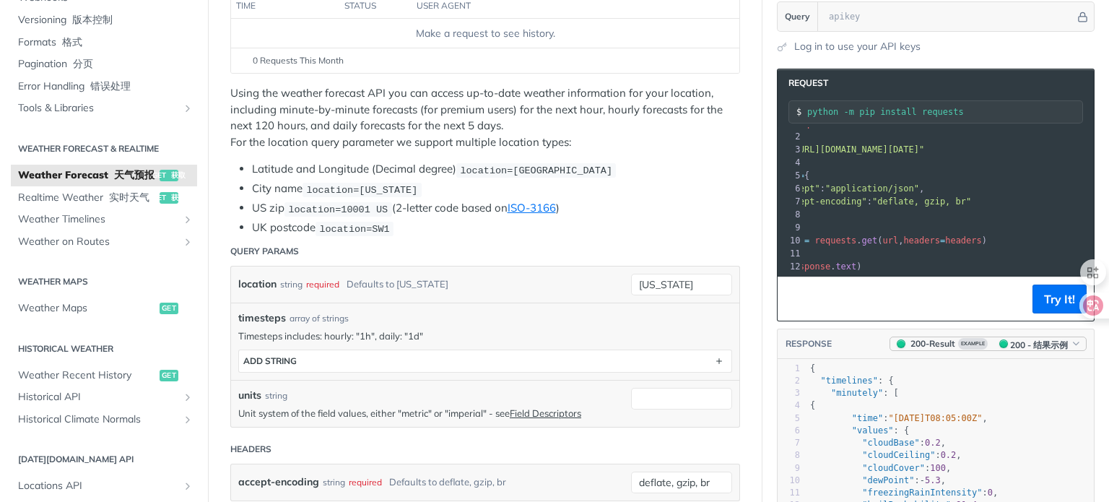
click at [1055, 339] on font "200 - 结果示例" at bounding box center [1031, 344] width 73 height 11
click at [534, 277] on div "location string required Defaults to [US_STATE]" at bounding box center [431, 285] width 386 height 22
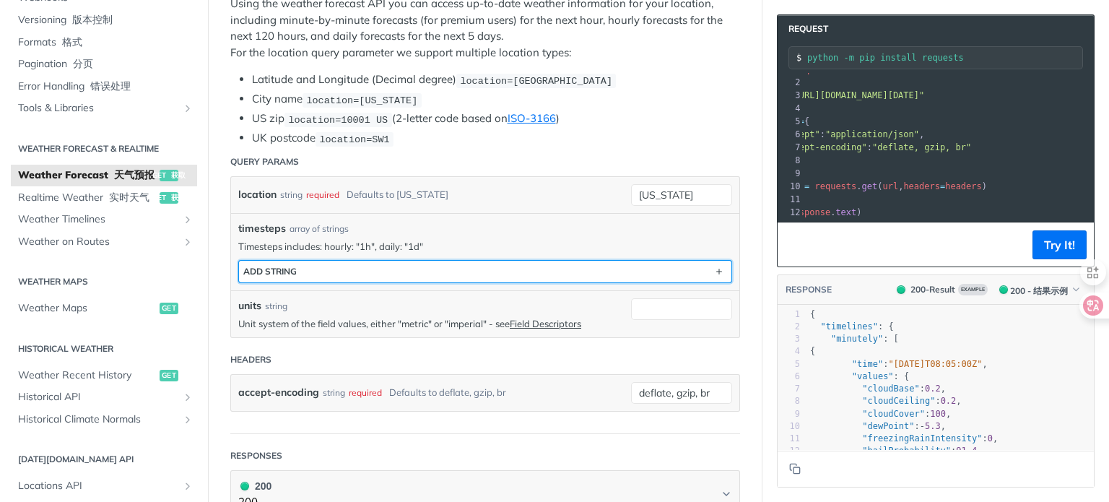
click at [495, 278] on button "ADD string" at bounding box center [485, 272] width 492 height 22
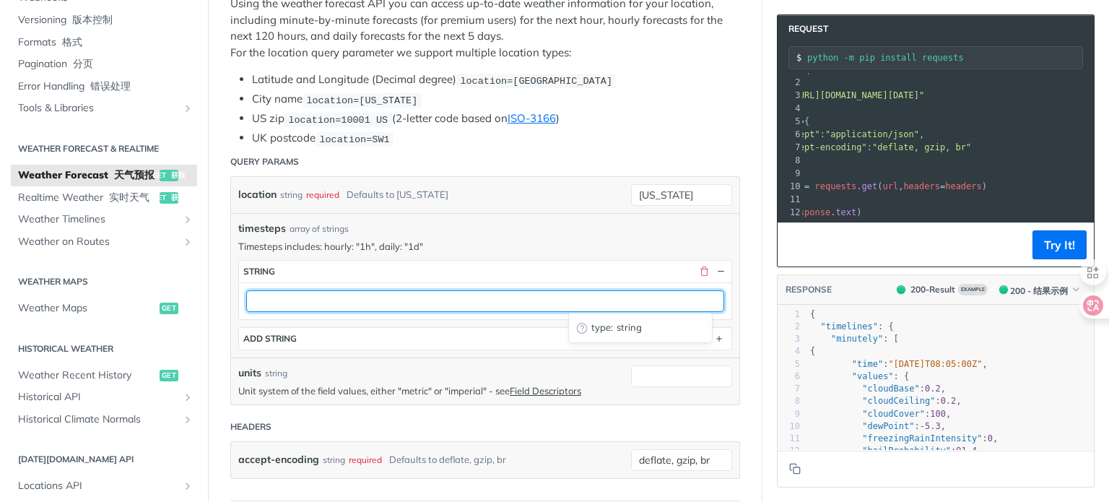
click at [425, 297] on input "text" at bounding box center [485, 301] width 478 height 22
type input "d"
type input "1d"
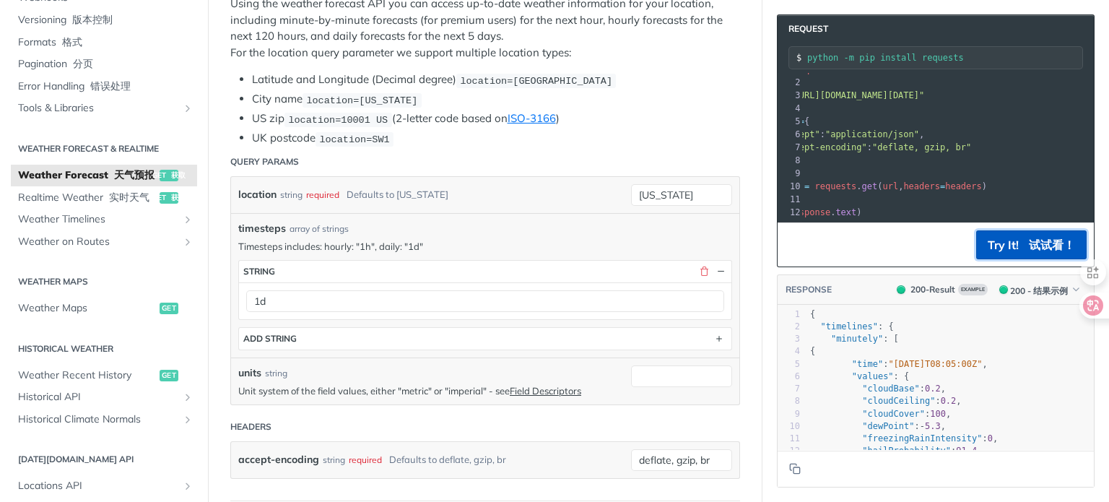
click at [1048, 248] on font "试试看！" at bounding box center [1052, 245] width 46 height 14
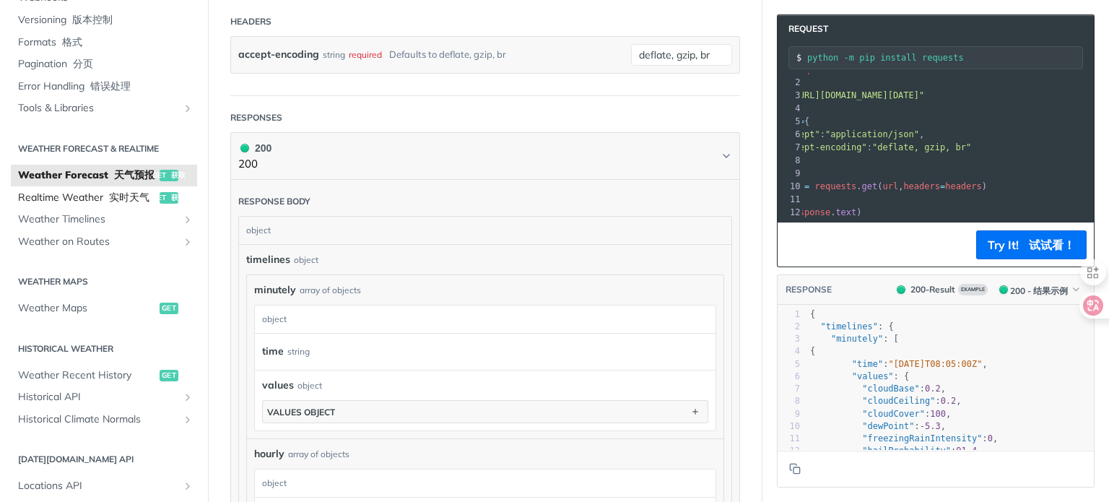
click at [86, 205] on span "Realtime Weather 实时天气" at bounding box center [87, 198] width 138 height 14
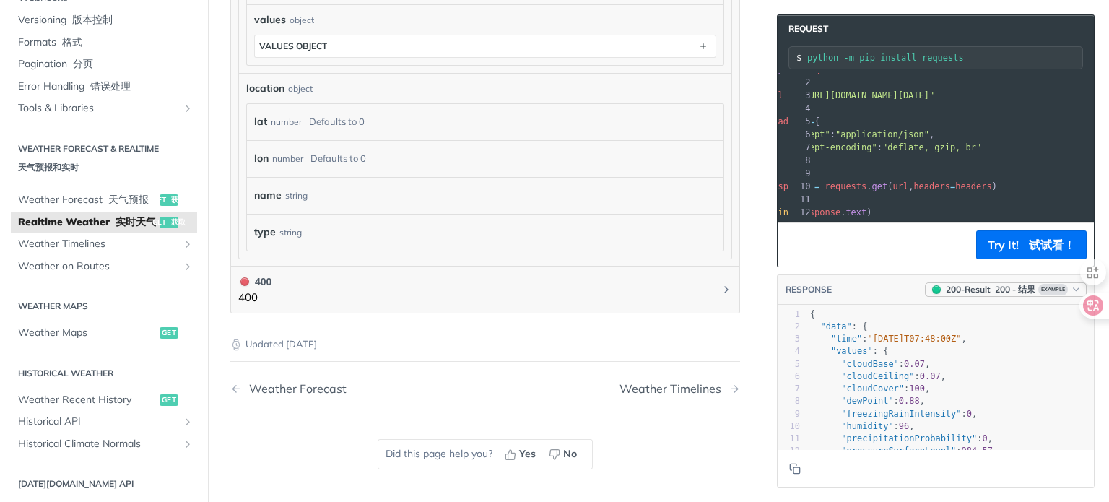
click at [988, 287] on div "200 - Result 200 - 结果" at bounding box center [991, 289] width 90 height 13
click at [956, 336] on div "200 - Result" at bounding box center [970, 343] width 49 height 14
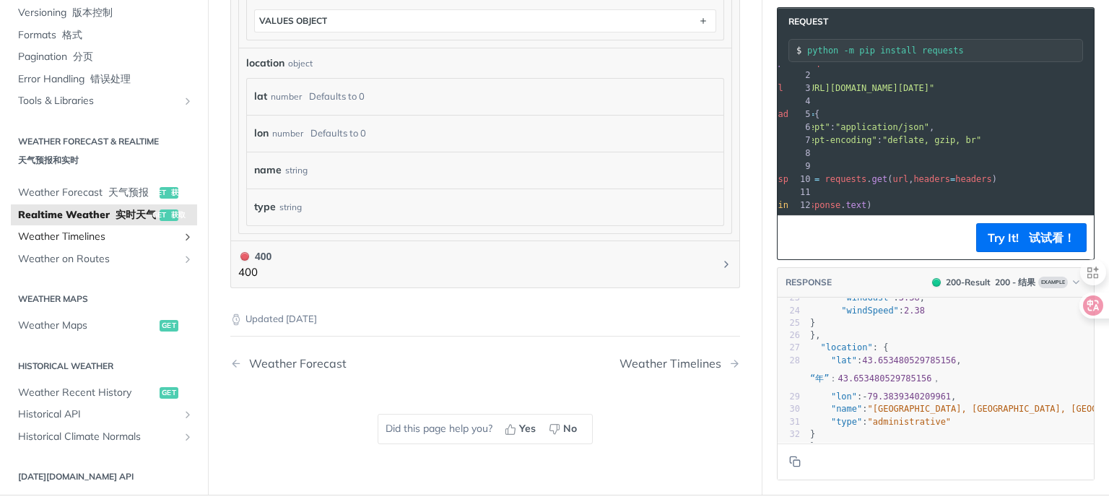
click at [82, 244] on span "Weather Timelines" at bounding box center [98, 237] width 160 height 14
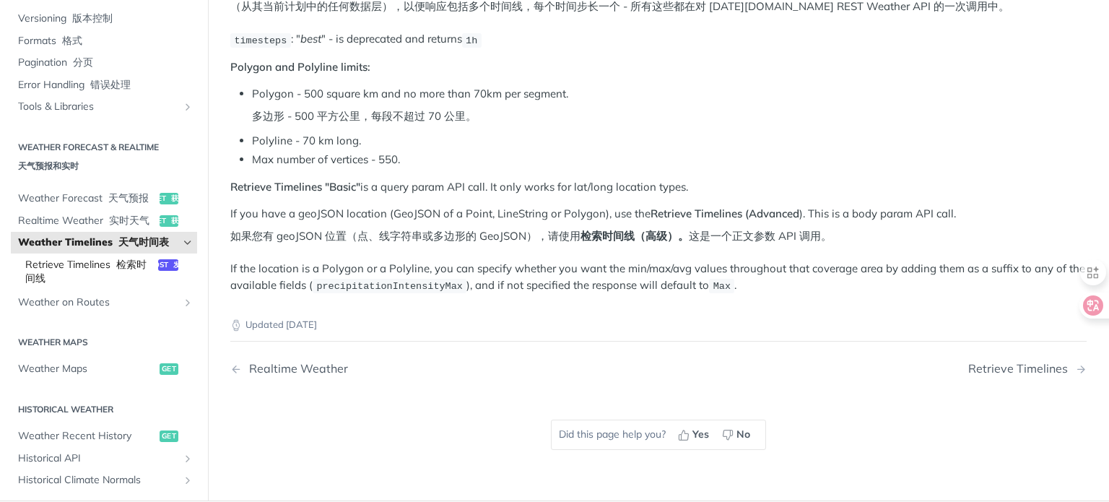
click at [83, 289] on link "Retrieve Timelines 检索时间线 post 发布" at bounding box center [107, 270] width 179 height 35
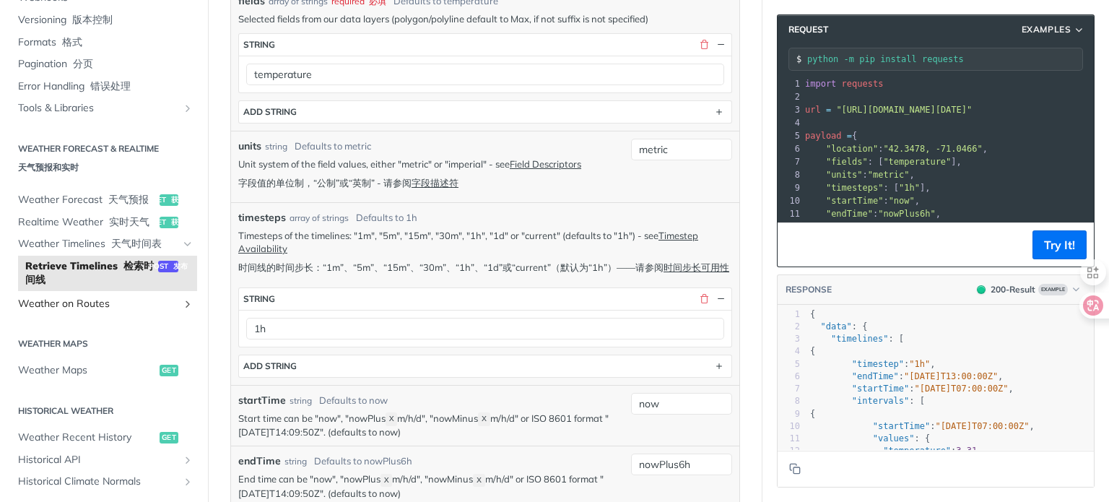
click at [92, 315] on link "Weather on Routes" at bounding box center [104, 304] width 186 height 22
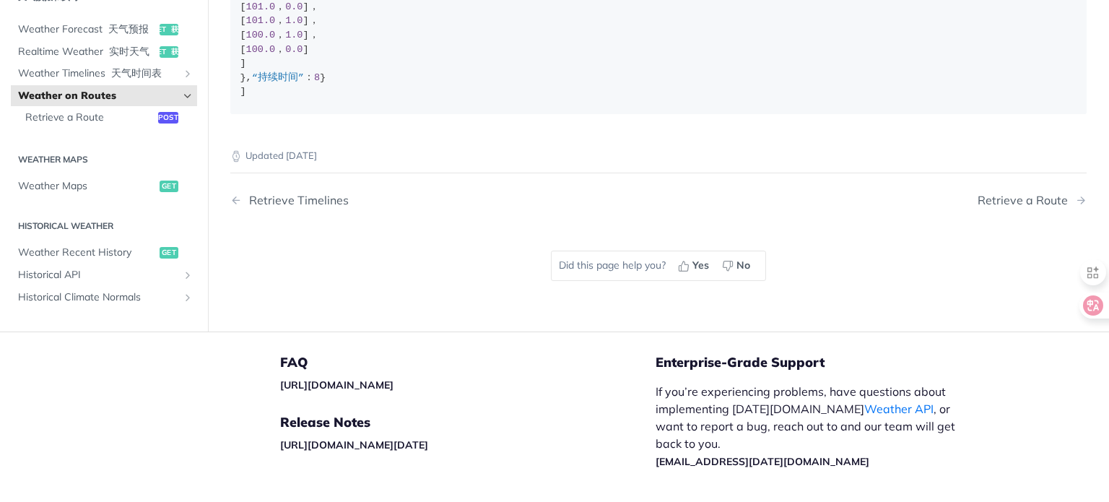
scroll to position [632, 0]
click at [69, 192] on span "Weather Maps" at bounding box center [87, 185] width 138 height 14
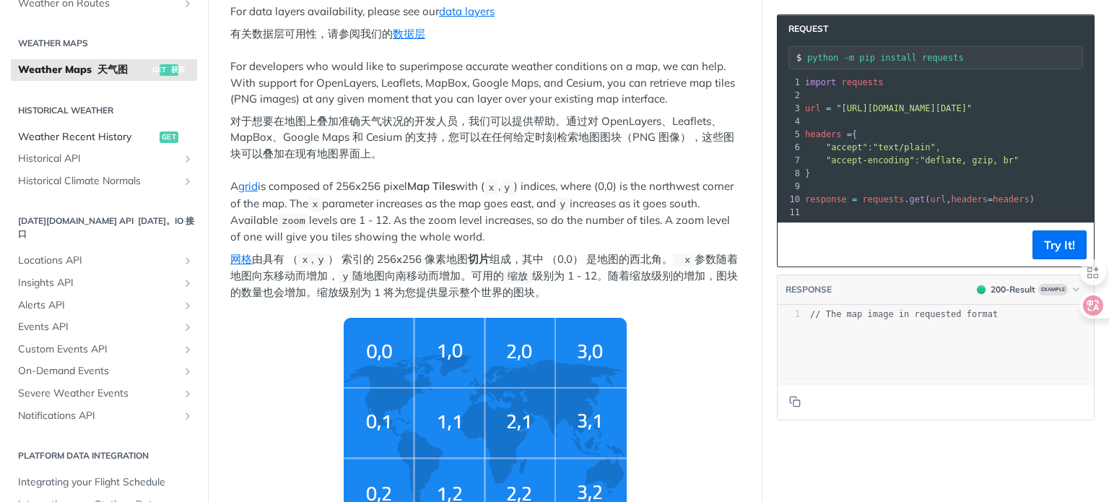
scroll to position [473, 0]
click at [46, 267] on span "Locations API" at bounding box center [98, 260] width 160 height 14
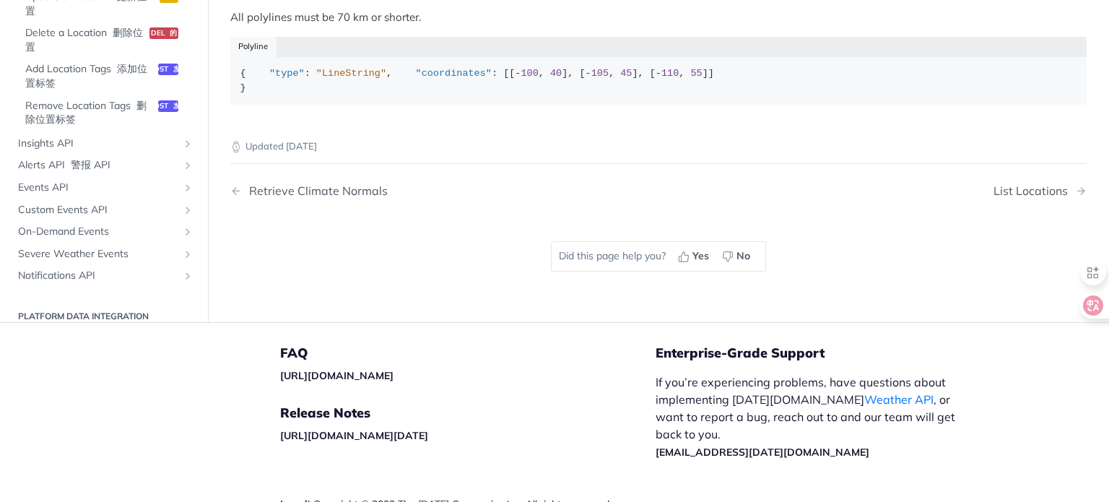
scroll to position [725, 0]
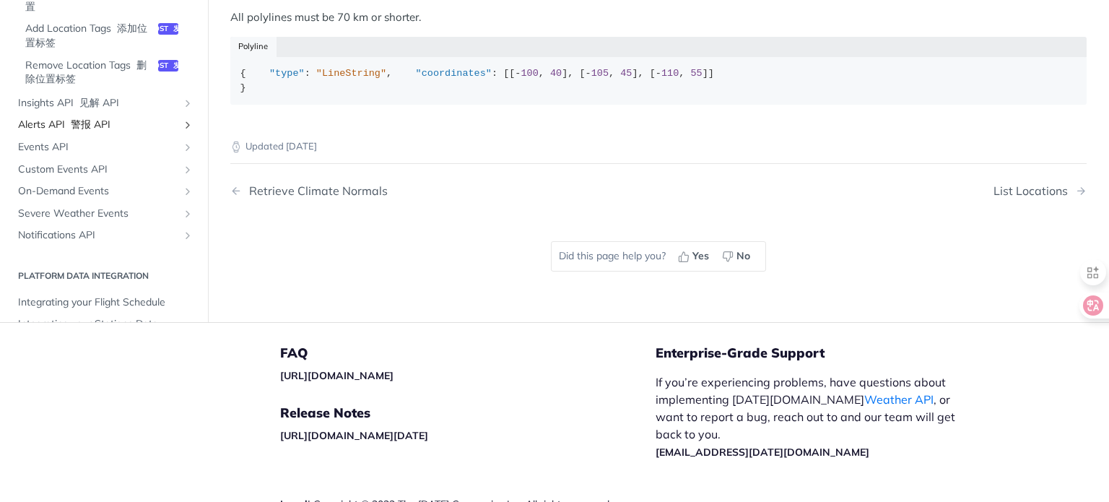
click at [58, 132] on span "Alerts API 警报 API" at bounding box center [98, 125] width 160 height 14
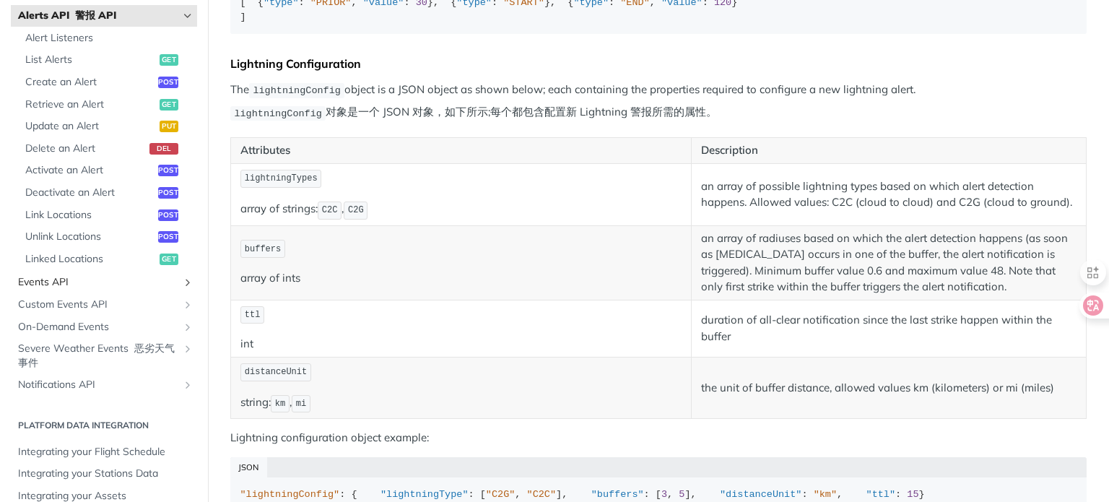
scroll to position [788, 0]
click at [45, 266] on span "Linked Locations 链接位置" at bounding box center [90, 258] width 131 height 14
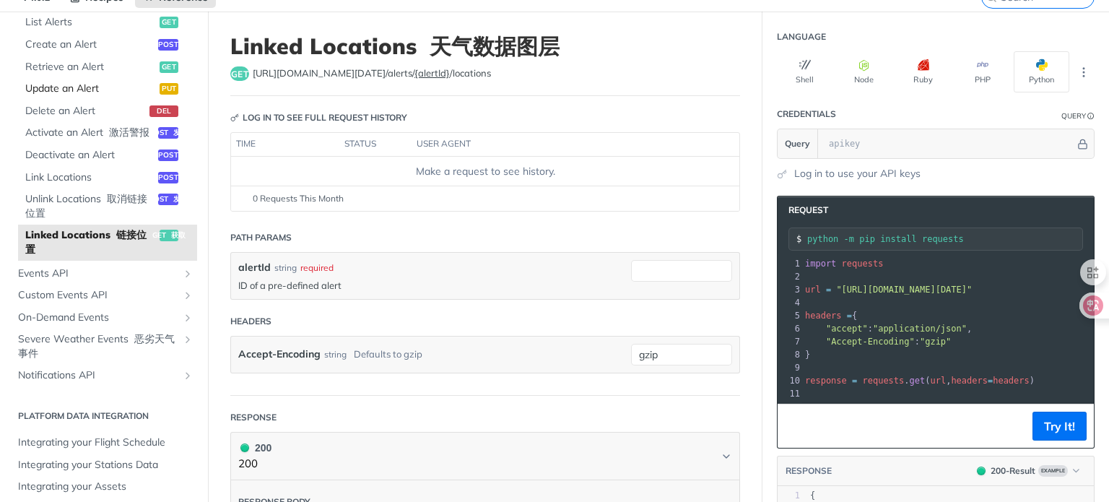
scroll to position [66, 0]
click at [53, 269] on span "Events API" at bounding box center [98, 273] width 160 height 14
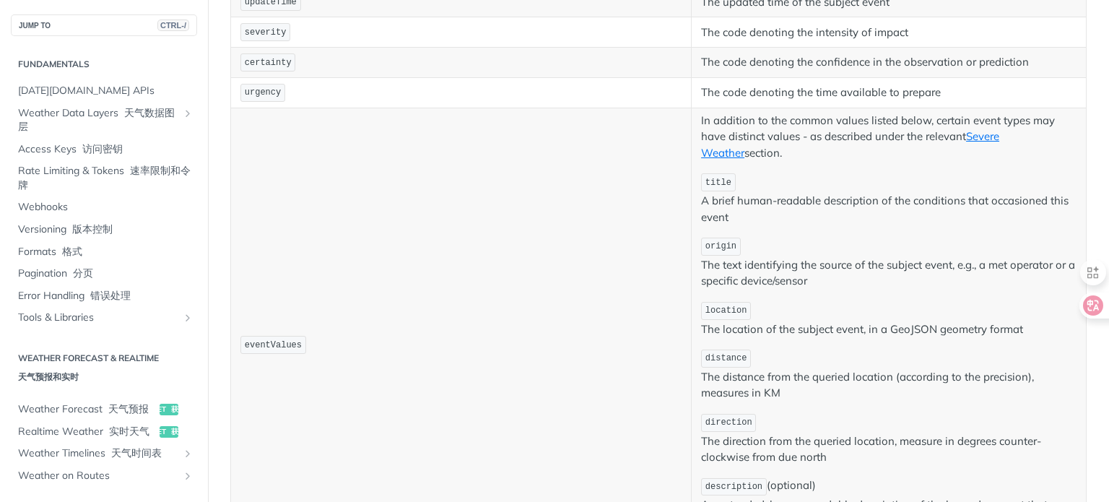
scroll to position [575, 0]
click at [51, 272] on span "Pagination 分页" at bounding box center [105, 273] width 175 height 14
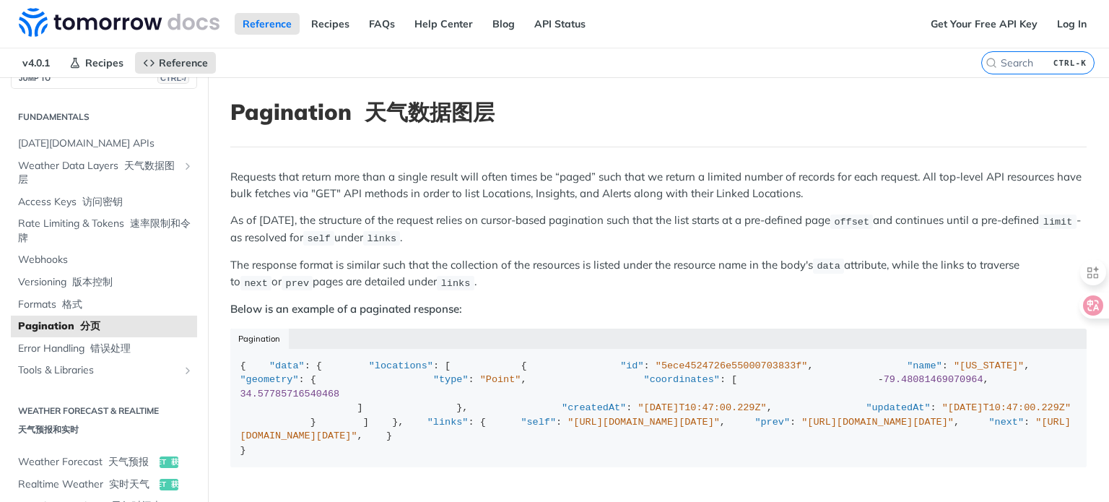
scroll to position [25, 0]
click at [933, 103] on h1 "Pagination 天气数据图层" at bounding box center [658, 112] width 856 height 26
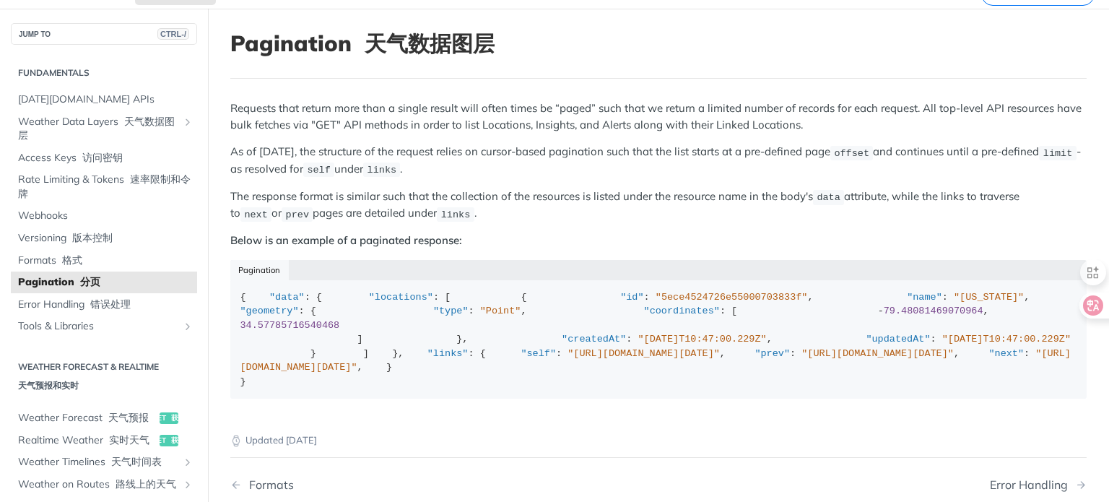
scroll to position [0, 0]
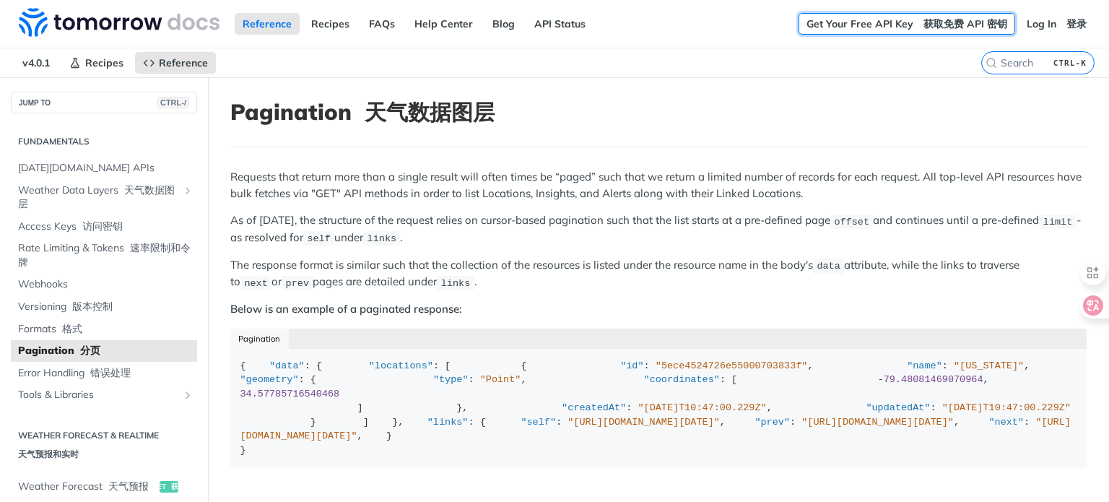
click at [944, 25] on link "Get Your Free API Key 获取免费 API 密钥" at bounding box center [906, 24] width 217 height 22
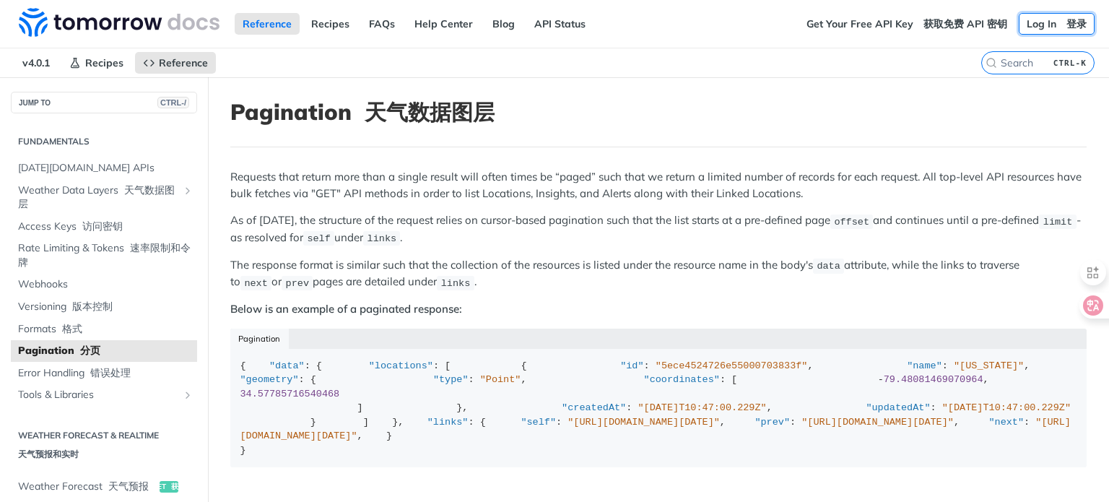
click at [1061, 24] on font at bounding box center [1064, 23] width 6 height 13
